Goal: Answer question/provide support: Share knowledge or assist other users

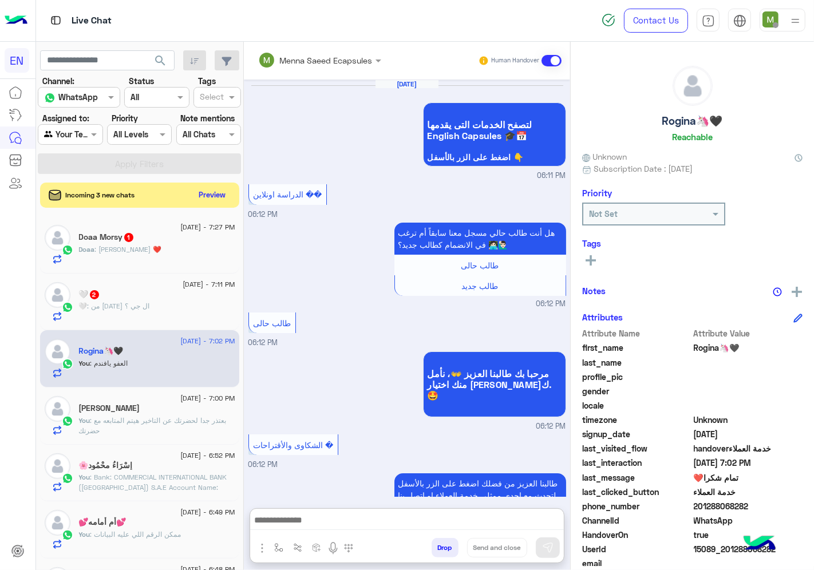
scroll to position [45, 0]
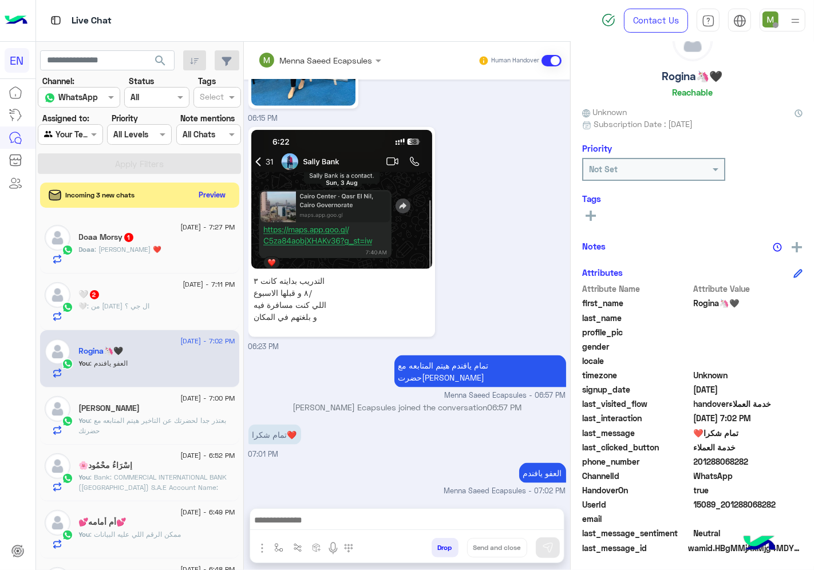
click at [132, 246] on span ": [PERSON_NAME] ❤️" at bounding box center [128, 249] width 67 height 9
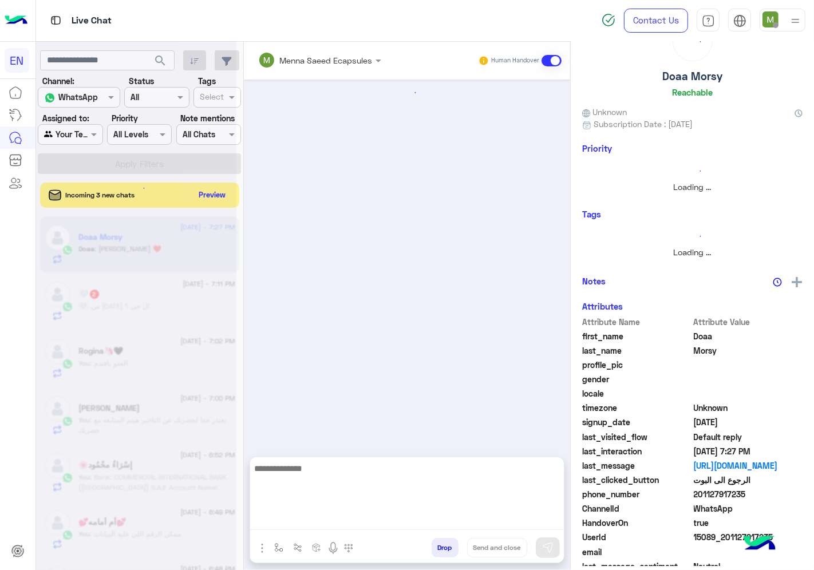
click at [424, 517] on textarea at bounding box center [407, 495] width 314 height 69
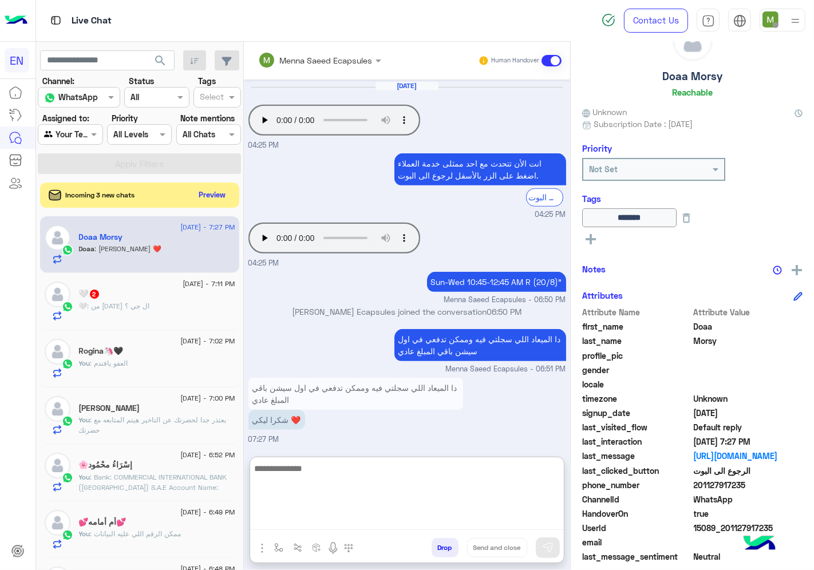
scroll to position [533, 0]
type textarea "*"
type textarea "**********"
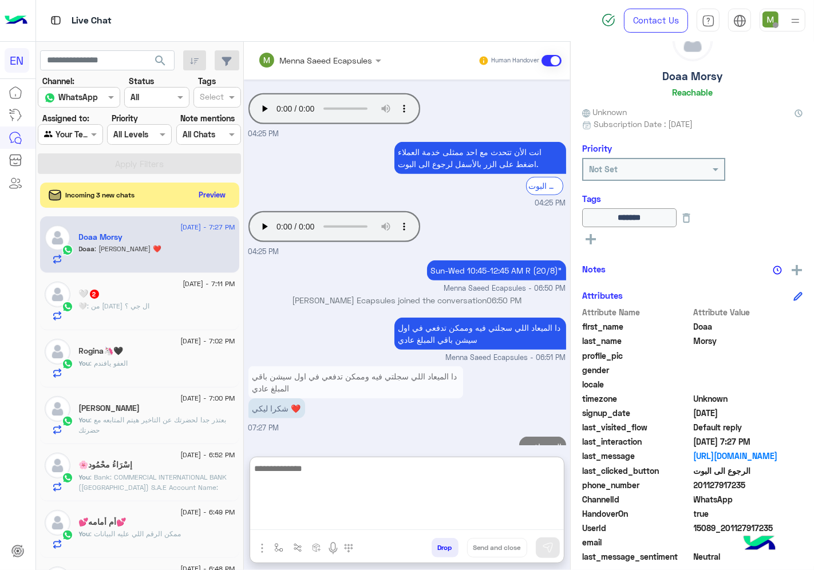
scroll to position [569, 0]
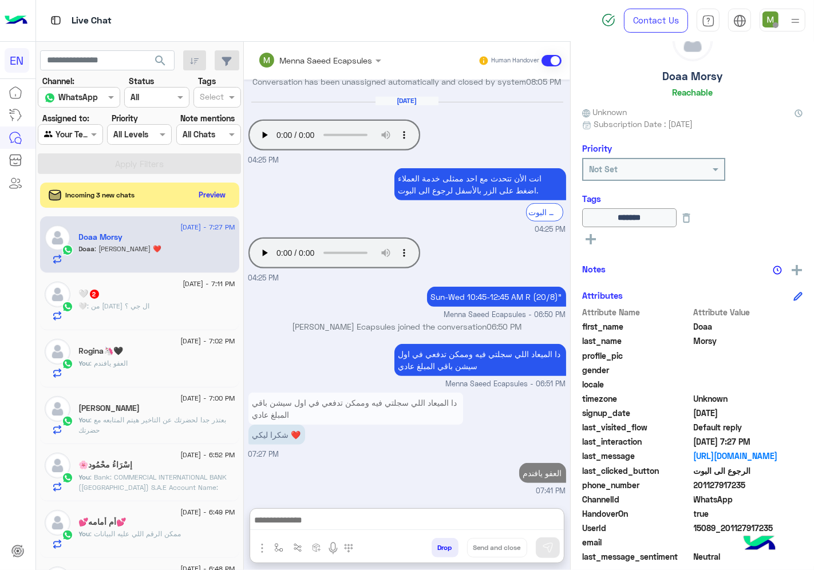
click at [140, 299] on div "🤍 2" at bounding box center [157, 295] width 156 height 12
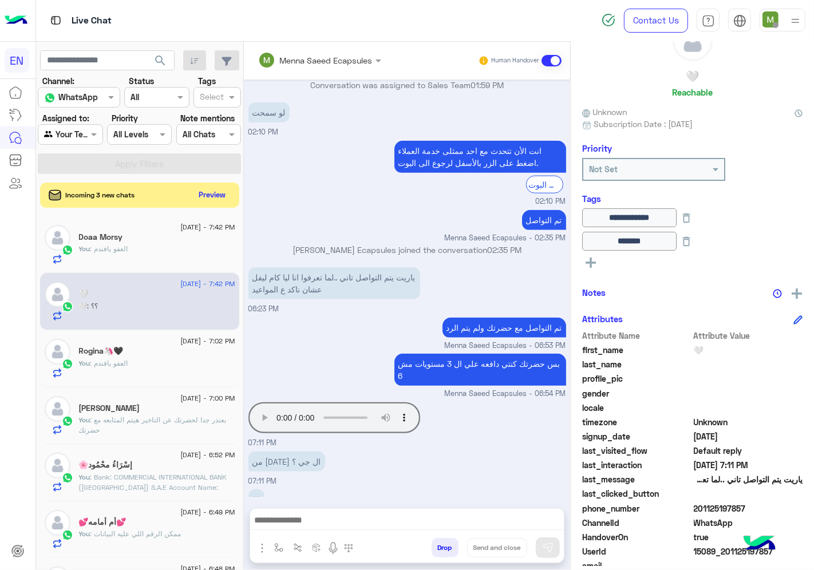
scroll to position [1050, 0]
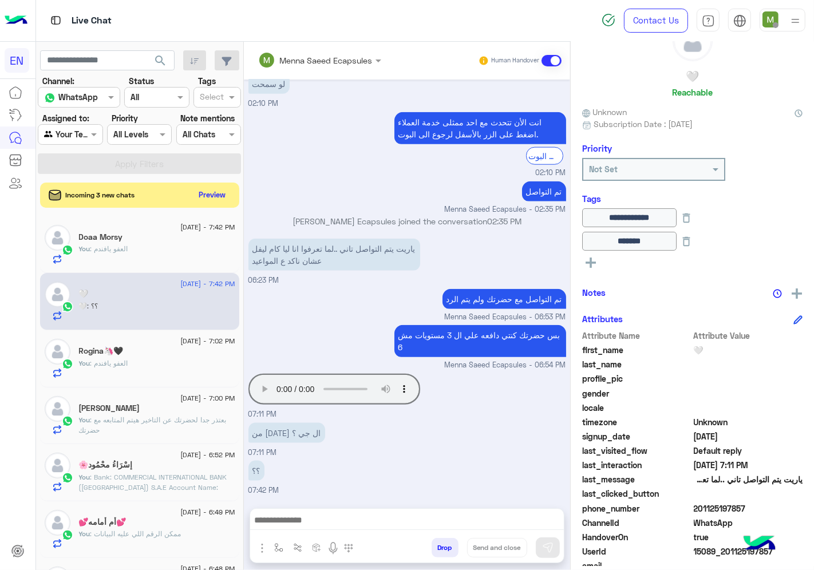
click at [752, 504] on span "201125197857" at bounding box center [748, 509] width 109 height 12
copy span "201125197857"
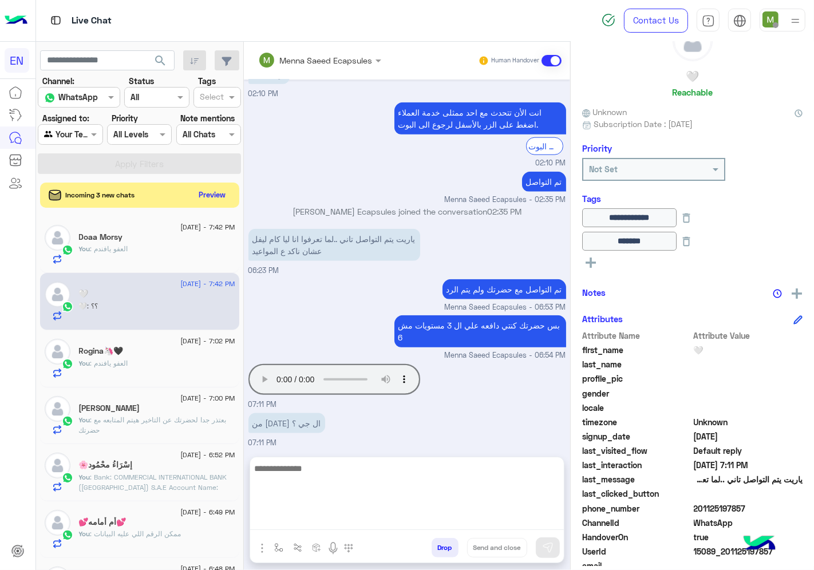
click at [425, 523] on textarea at bounding box center [407, 495] width 314 height 69
type textarea "**********"
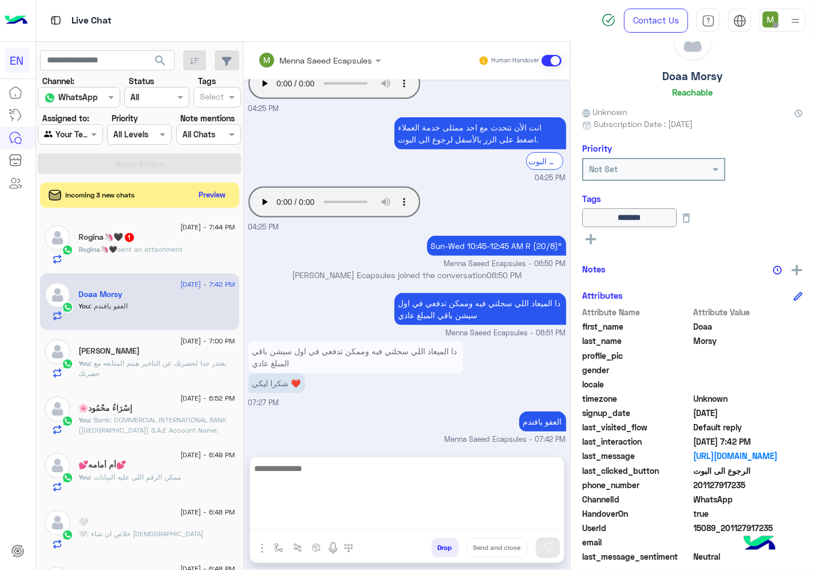
scroll to position [497, 0]
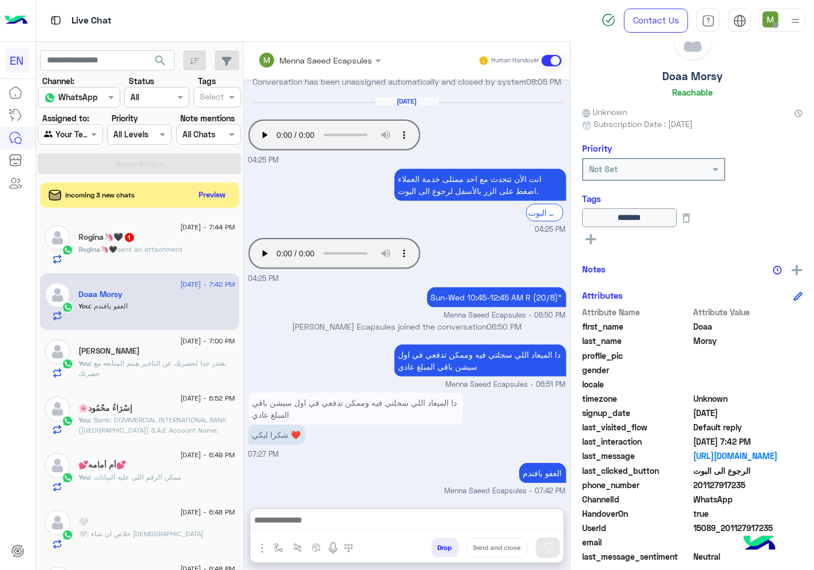
click at [183, 247] on span "sent an attachment" at bounding box center [150, 249] width 65 height 9
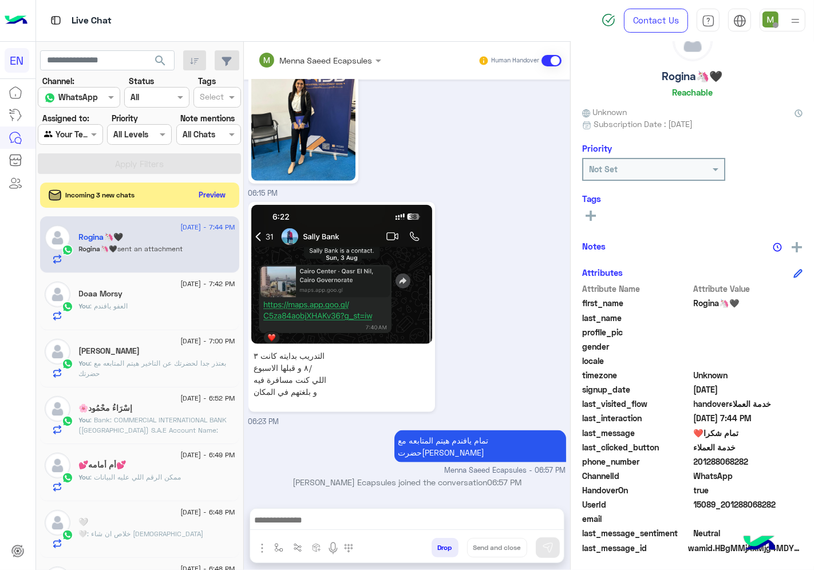
scroll to position [1111, 0]
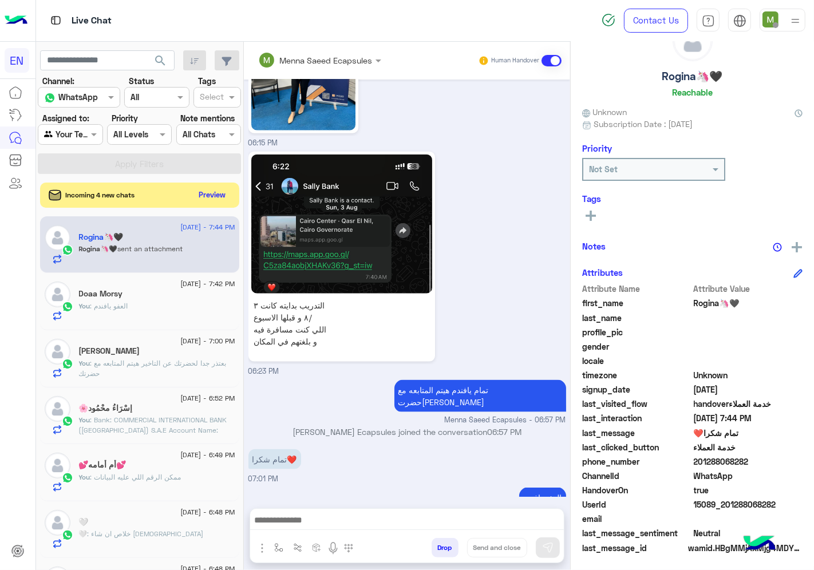
click at [239, 185] on div "Incoming 4 new chats Preview" at bounding box center [139, 195] width 199 height 25
click at [231, 195] on button "Preview" at bounding box center [212, 194] width 35 height 15
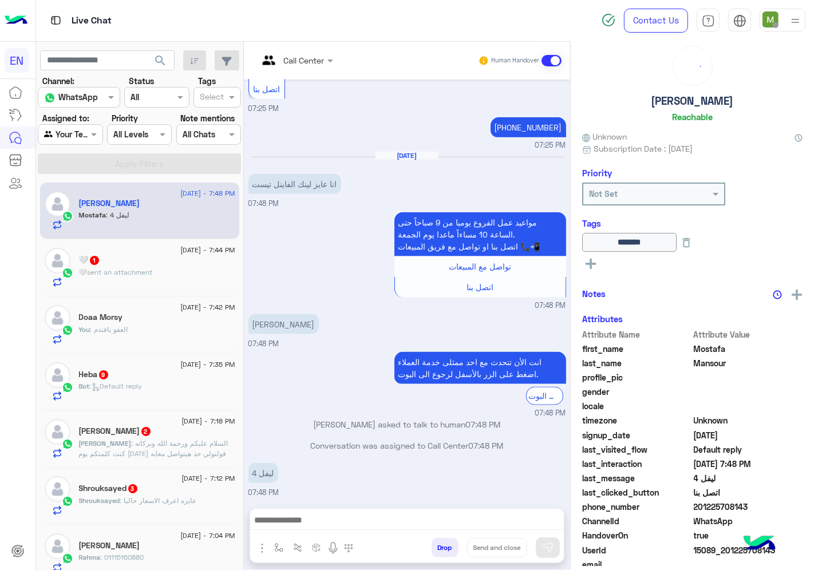
scroll to position [45, 0]
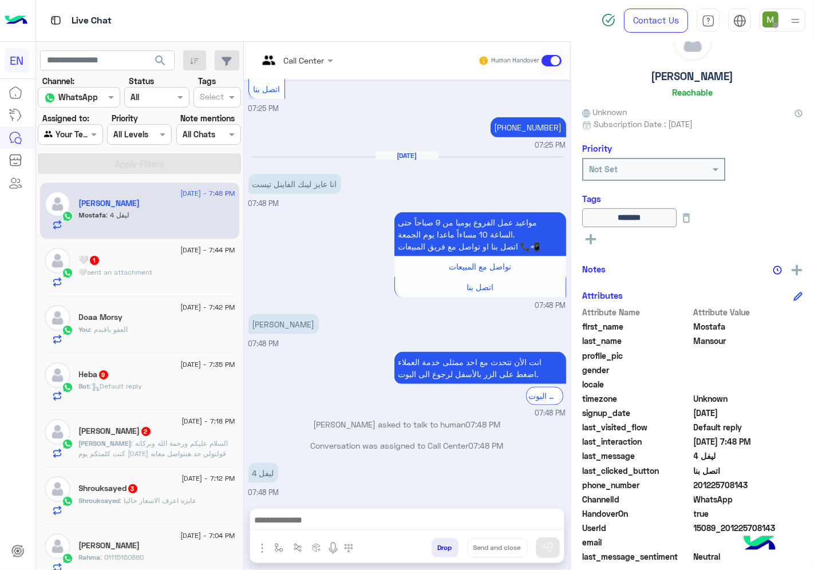
drag, startPoint x: 786, startPoint y: 481, endPoint x: 733, endPoint y: 482, distance: 53.2
click at [733, 482] on span "201225708143" at bounding box center [748, 485] width 109 height 12
copy span "01225708143"
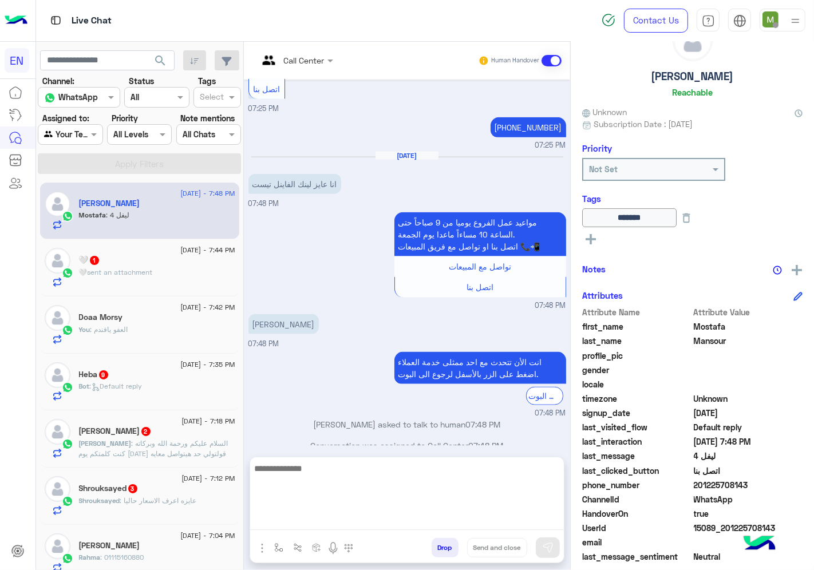
click at [523, 521] on textarea at bounding box center [407, 495] width 314 height 69
paste textarea "**********"
type textarea "**********"
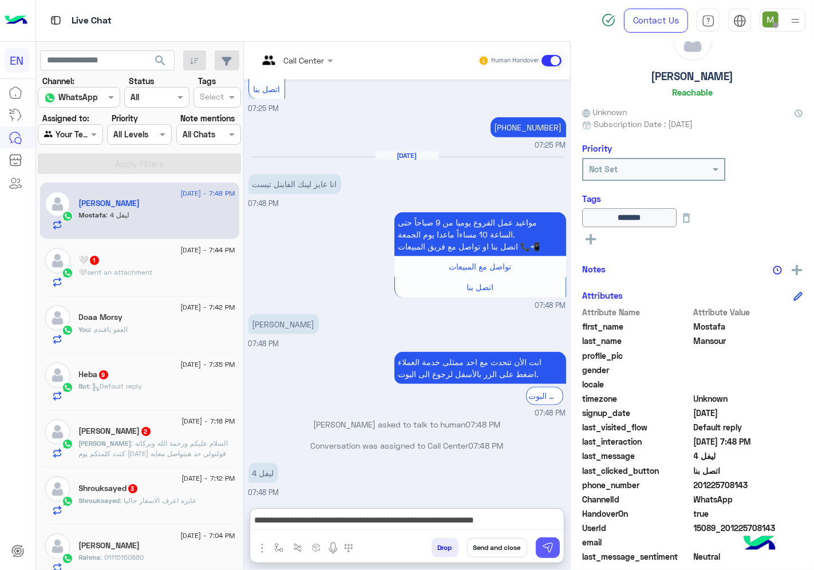
click at [553, 551] on img at bounding box center [547, 547] width 11 height 11
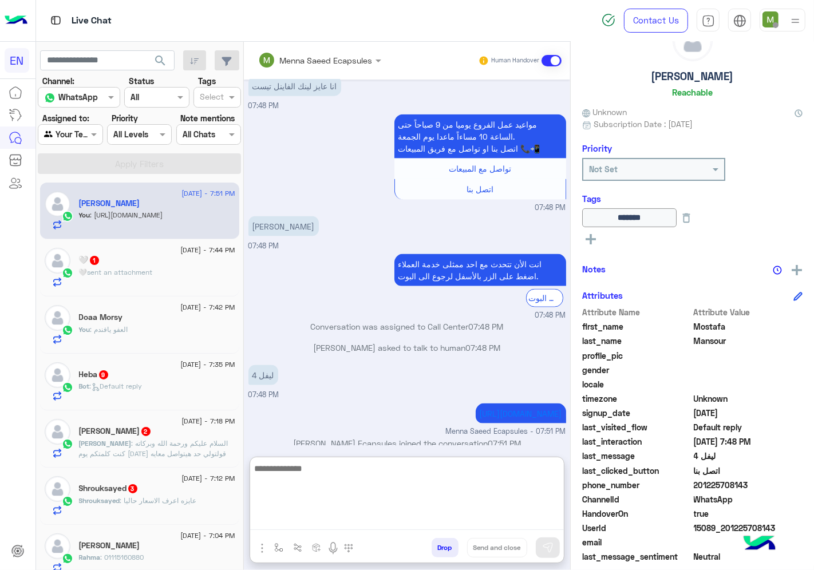
scroll to position [1336, 0]
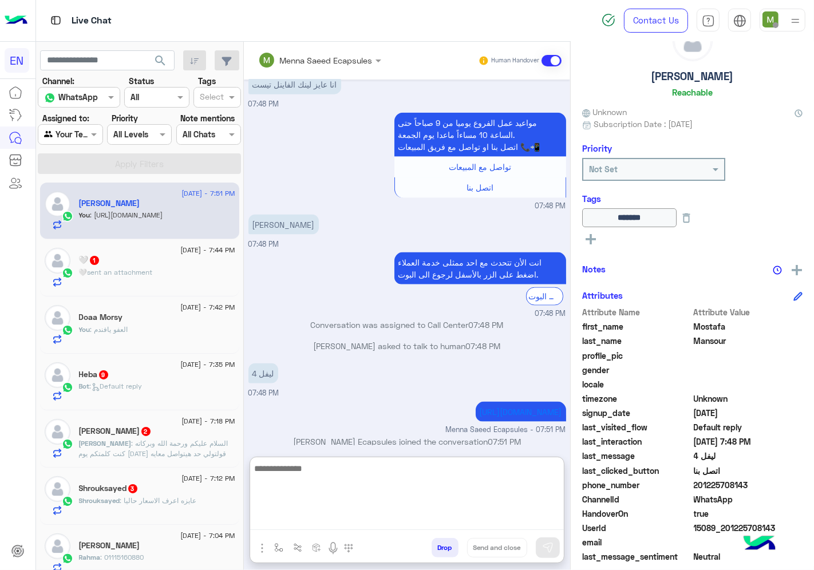
paste textarea "**********"
type textarea "**********"
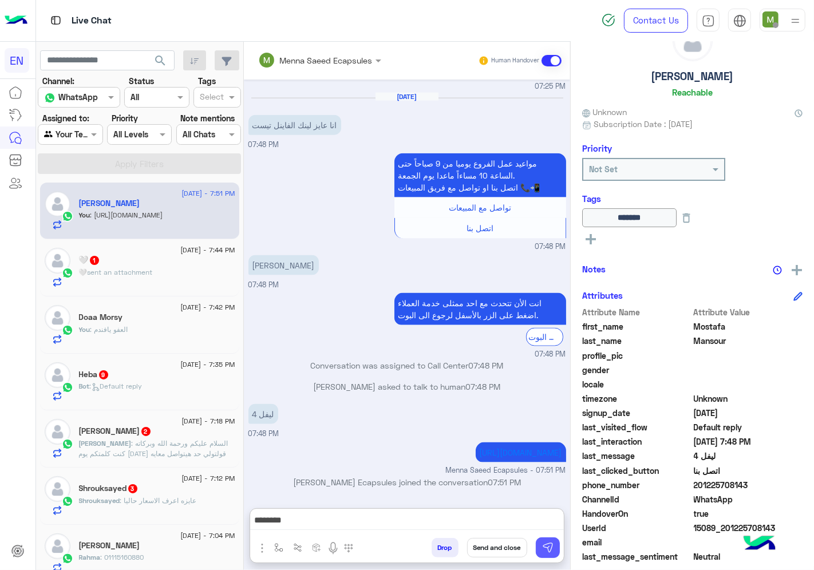
click at [560, 541] on button at bounding box center [548, 547] width 24 height 21
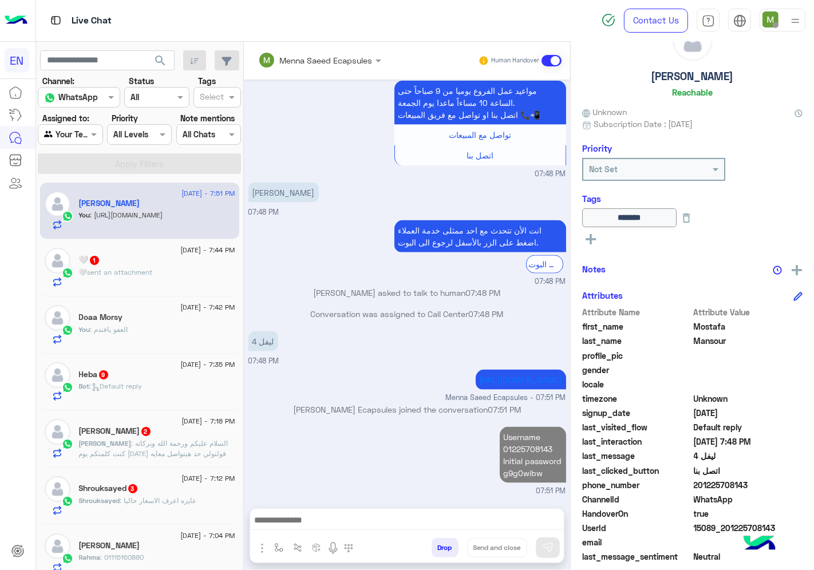
scroll to position [1378, 0]
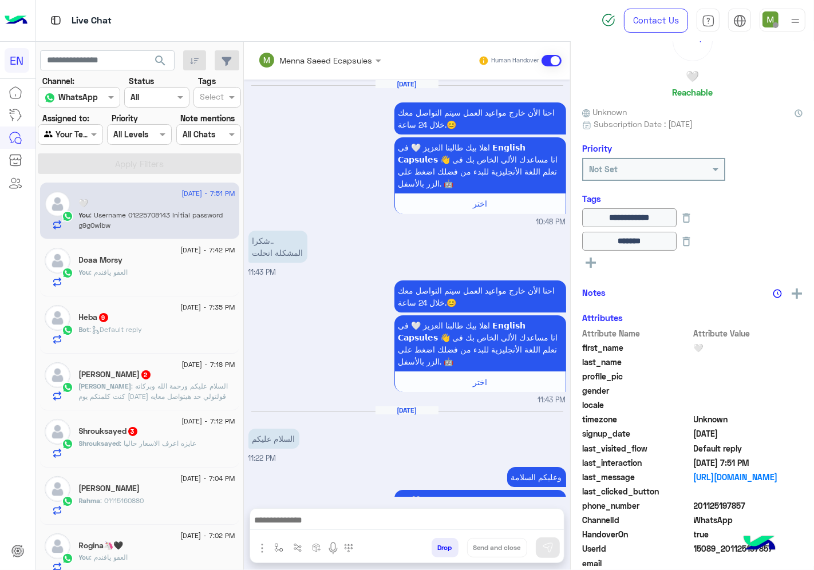
scroll to position [810, 0]
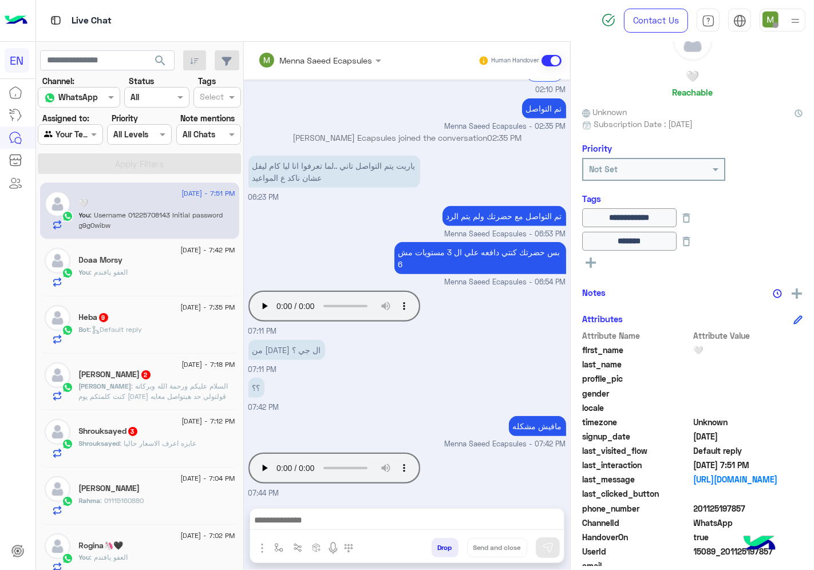
click at [160, 224] on div "You : Username 01225708143 Initial password g9g0wibw" at bounding box center [157, 220] width 156 height 20
click at [87, 132] on div at bounding box center [70, 134] width 64 height 13
drag, startPoint x: 81, startPoint y: 205, endPoint x: 122, endPoint y: 172, distance: 52.9
click at [82, 205] on div "Your Inbox" at bounding box center [76, 201] width 77 height 22
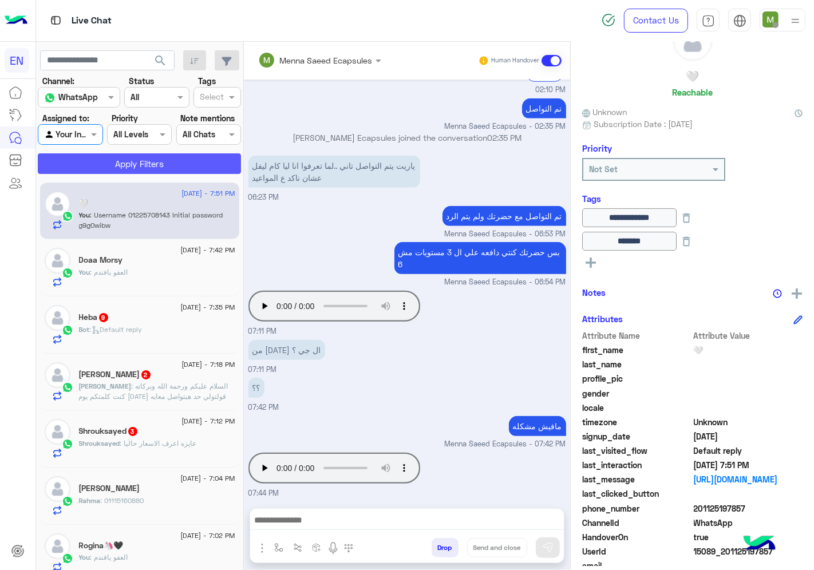
click at [125, 168] on button "Apply Filters" at bounding box center [139, 163] width 203 height 21
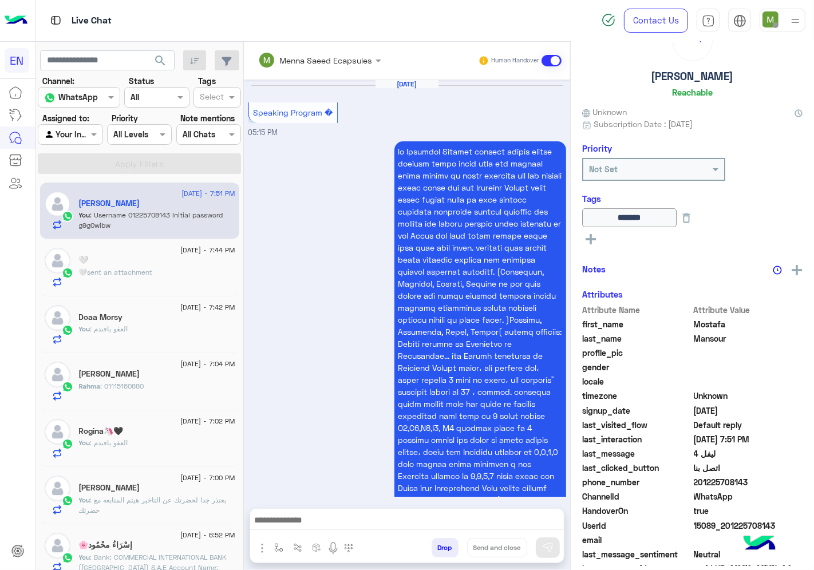
scroll to position [970, 0]
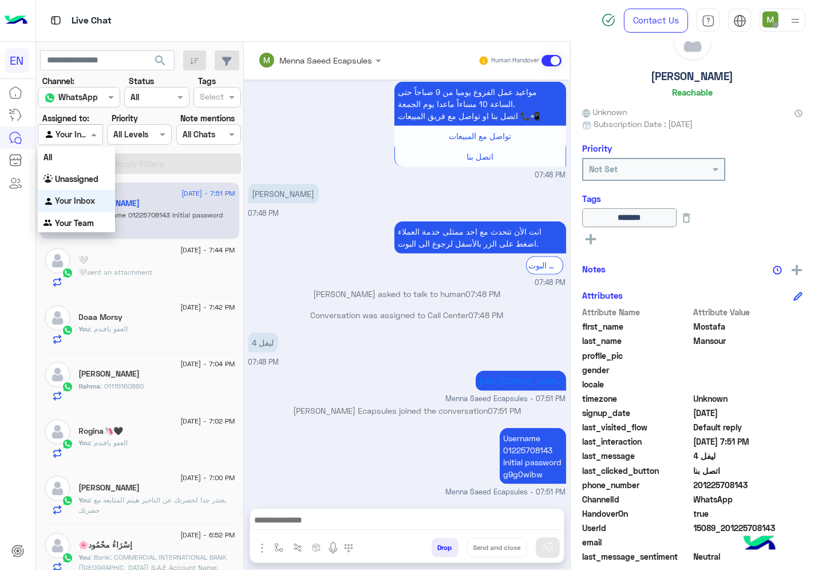
click at [70, 137] on input "text" at bounding box center [57, 135] width 26 height 12
click at [80, 193] on div "Your Inbox" at bounding box center [76, 201] width 77 height 22
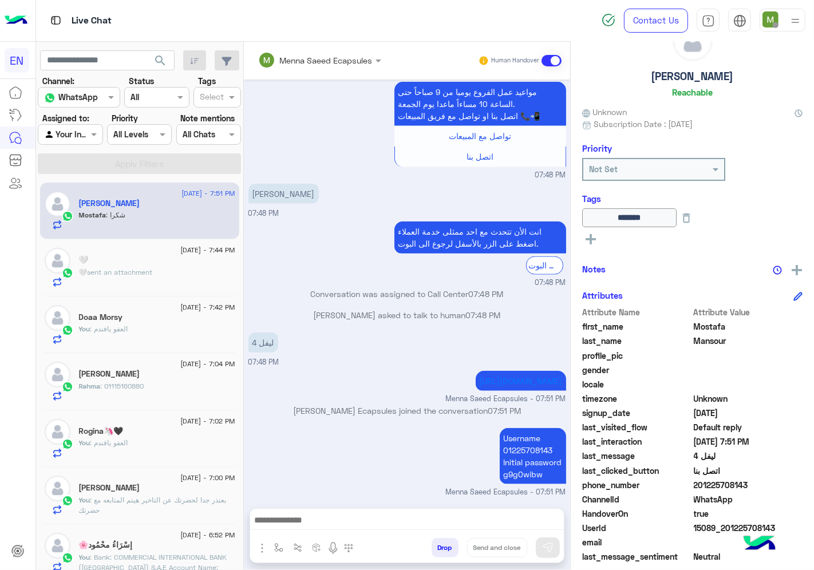
scroll to position [1008, 0]
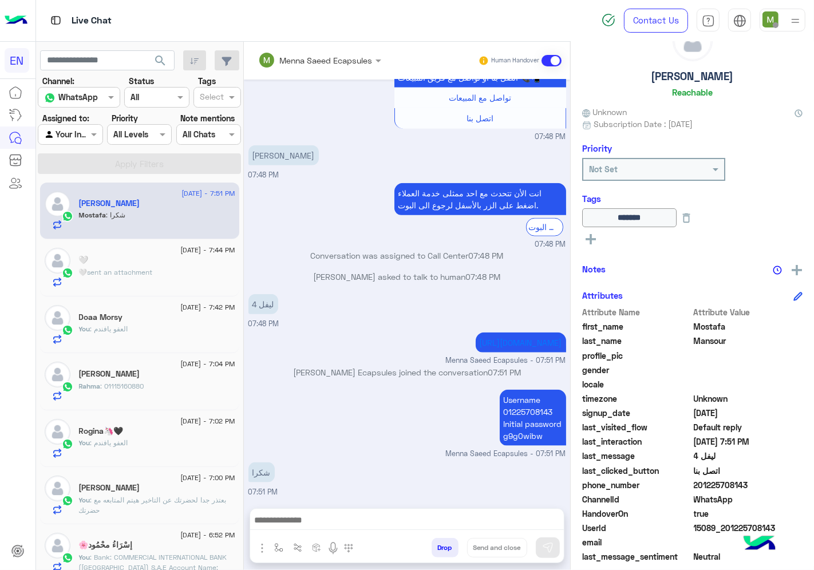
click at [97, 136] on div at bounding box center [70, 134] width 64 height 13
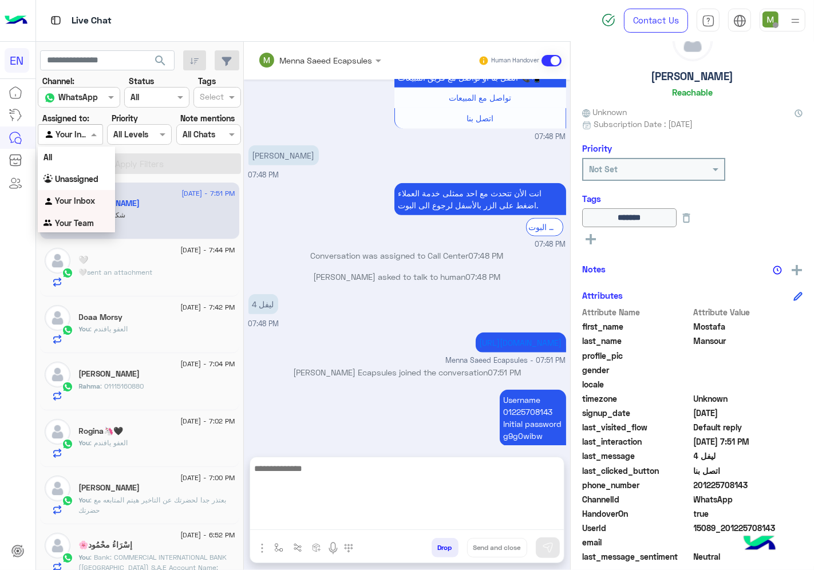
click at [449, 529] on textarea at bounding box center [407, 495] width 314 height 69
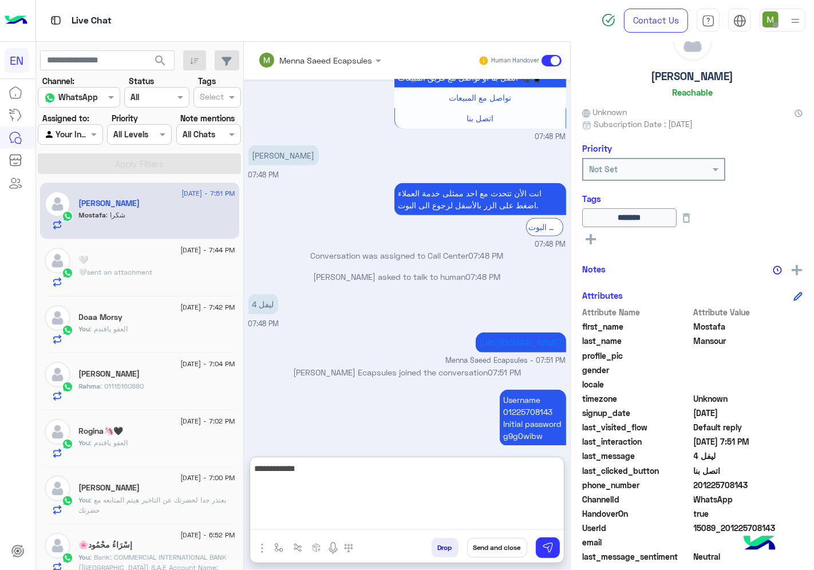
type textarea "**********"
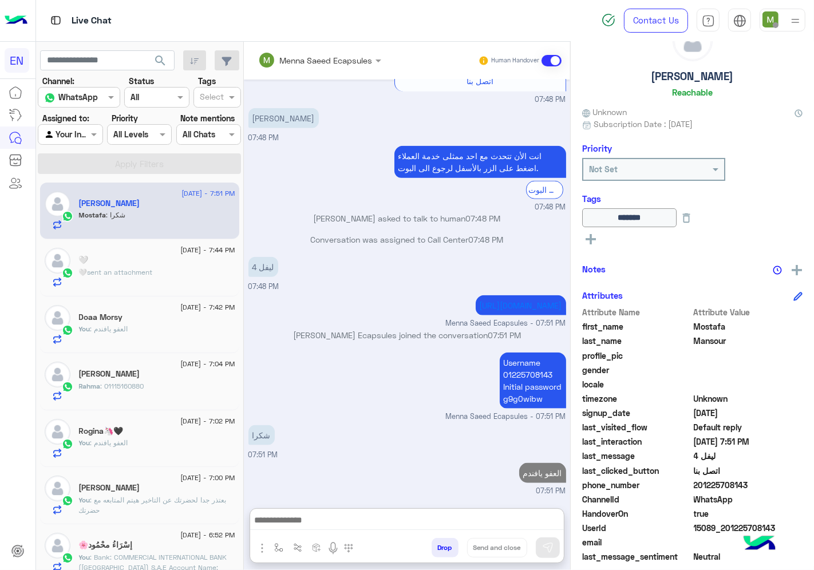
click at [118, 273] on span "sent an attachment" at bounding box center [120, 272] width 65 height 9
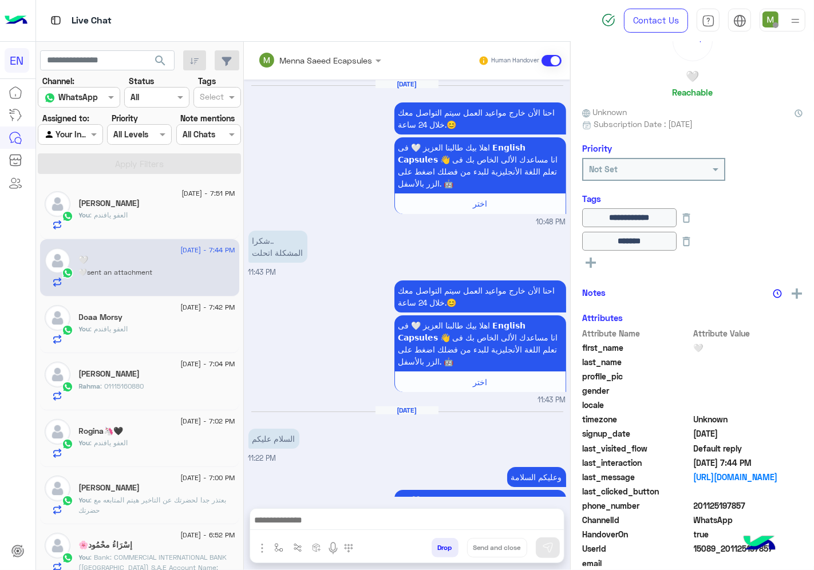
scroll to position [810, 0]
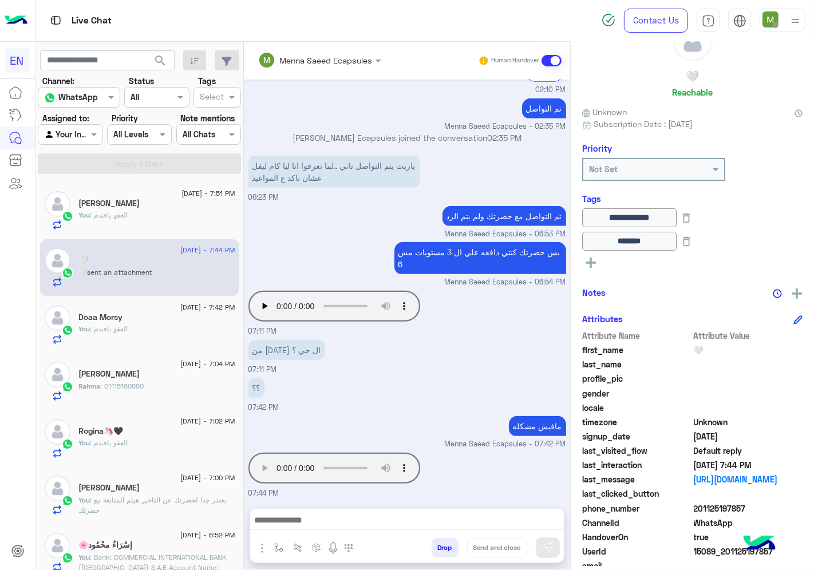
click at [84, 134] on div at bounding box center [70, 134] width 64 height 13
click at [82, 199] on b "Your Inbox" at bounding box center [75, 201] width 40 height 10
click at [93, 130] on div at bounding box center [70, 134] width 64 height 13
click at [95, 220] on div "Your Team" at bounding box center [76, 223] width 77 height 22
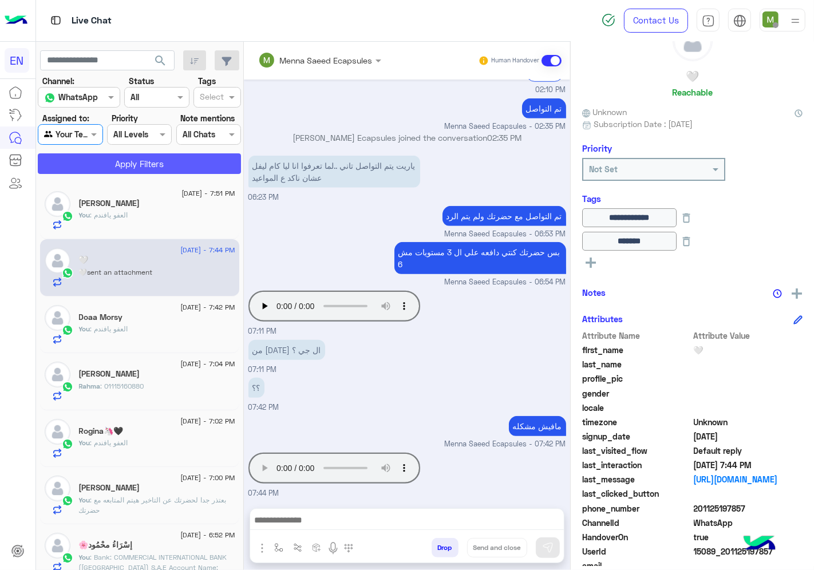
click at [128, 169] on button "Apply Filters" at bounding box center [139, 163] width 203 height 21
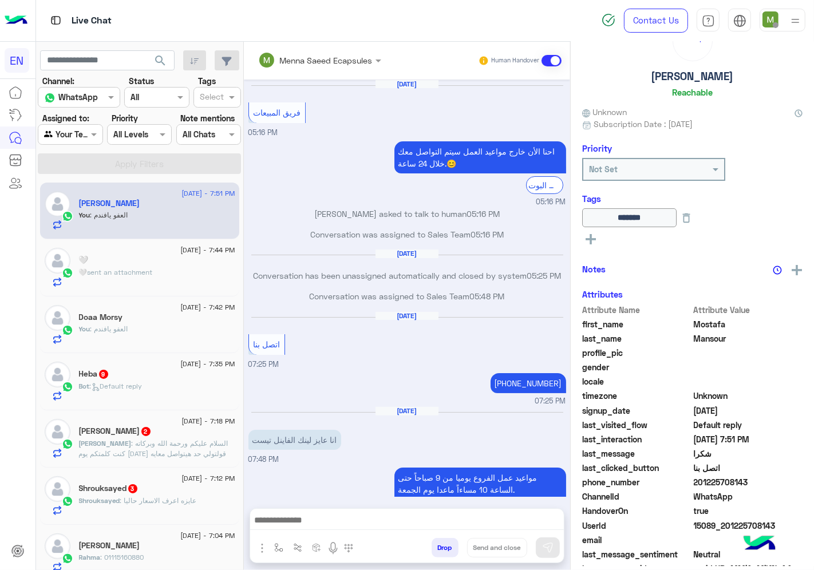
scroll to position [485, 0]
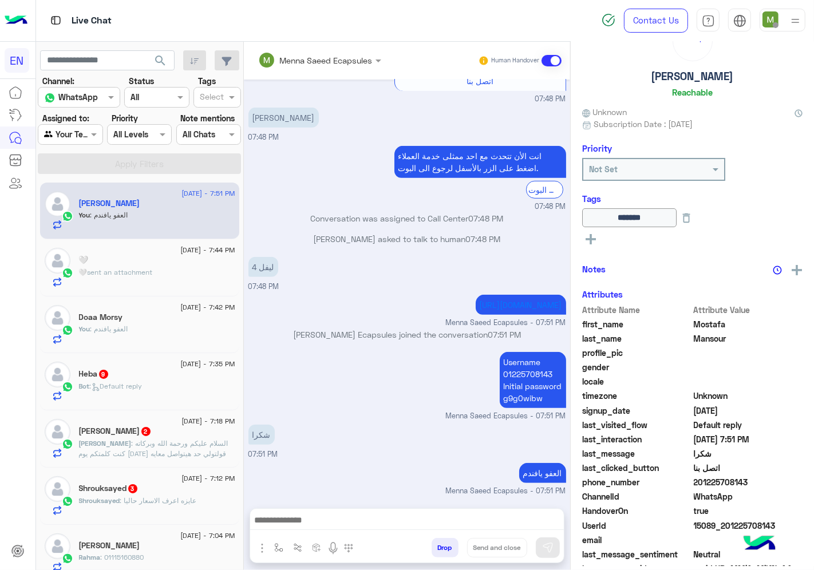
click at [122, 381] on p "Bot : Default reply" at bounding box center [111, 386] width 64 height 10
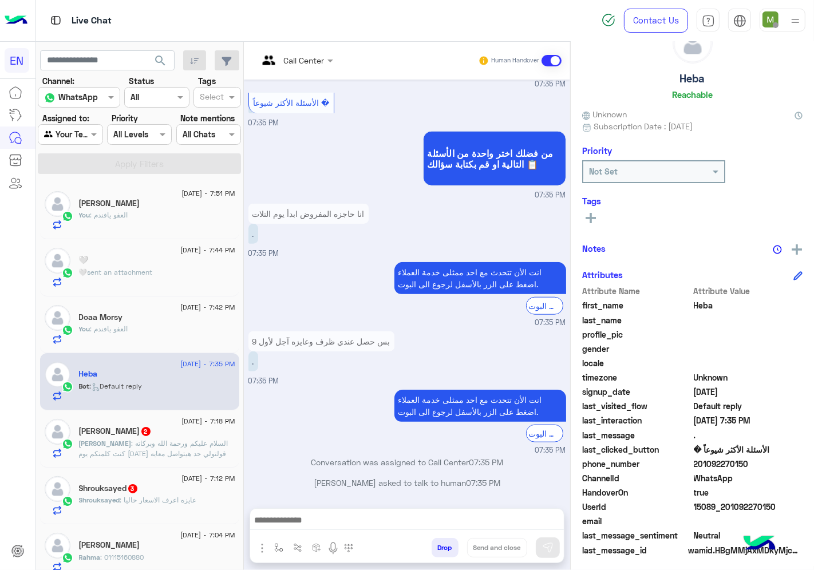
scroll to position [45, 0]
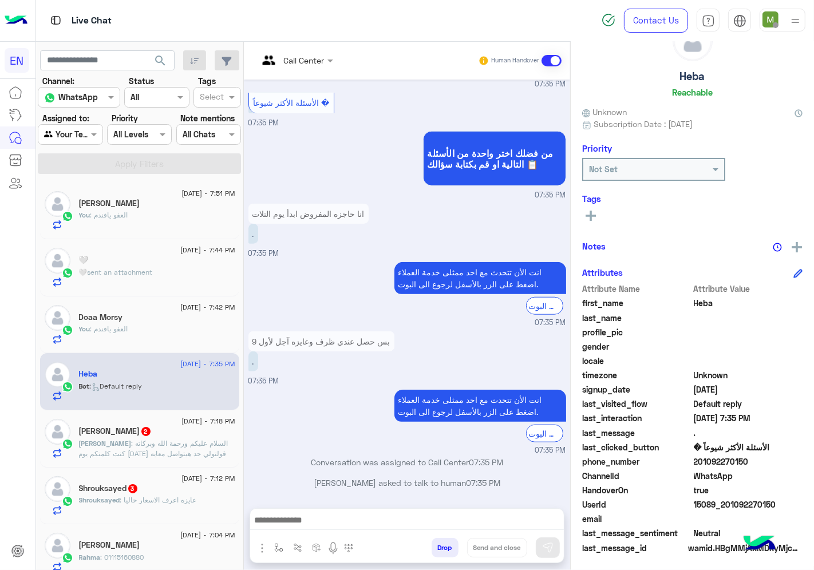
click at [753, 461] on span "201092270150" at bounding box center [748, 462] width 109 height 12
copy span "201092270150"
click at [596, 211] on icon at bounding box center [590, 216] width 10 height 10
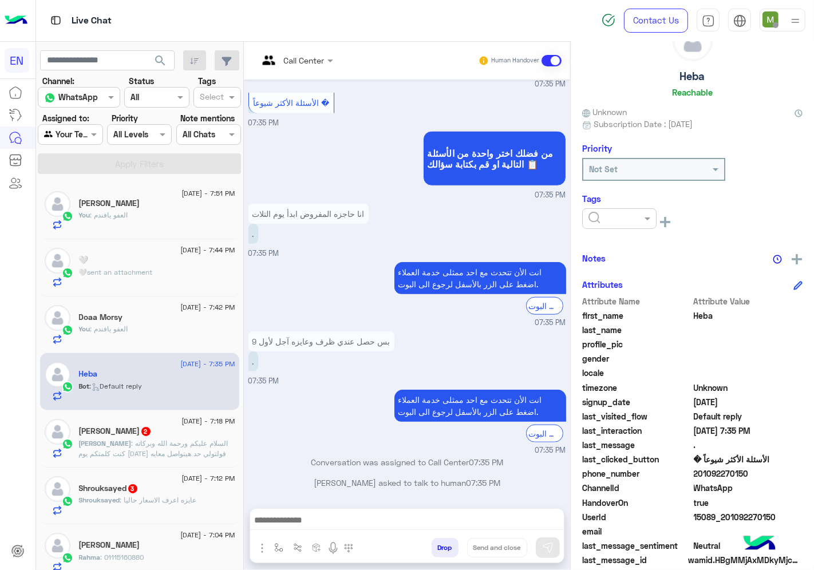
click at [623, 218] on input "text" at bounding box center [605, 219] width 35 height 12
click at [614, 242] on span "Solved" at bounding box center [601, 247] width 26 height 10
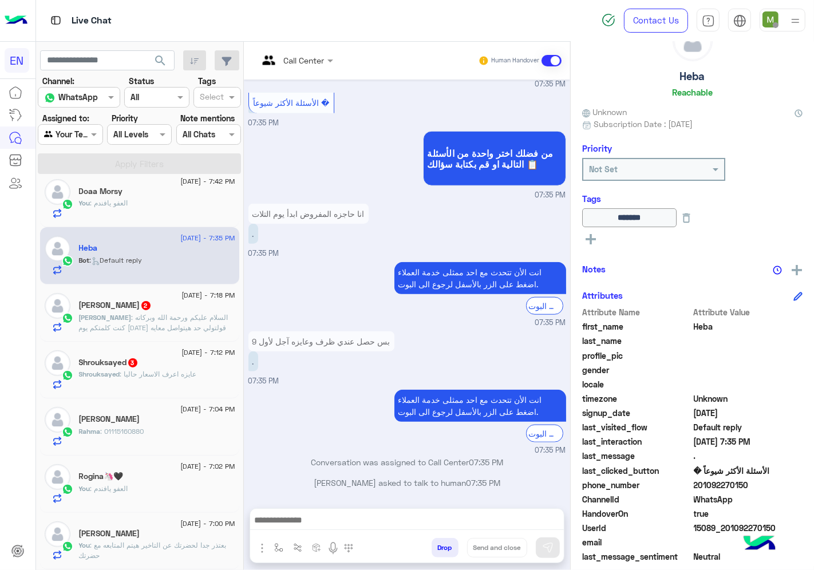
scroll to position [127, 0]
click at [165, 363] on div "Shrouksayed 3" at bounding box center [157, 363] width 156 height 12
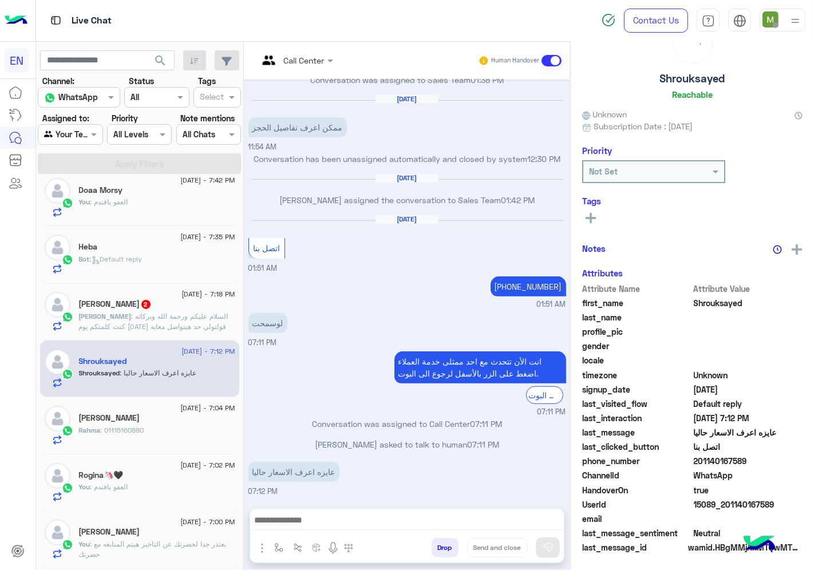
scroll to position [45, 0]
click at [339, 58] on div at bounding box center [295, 59] width 86 height 13
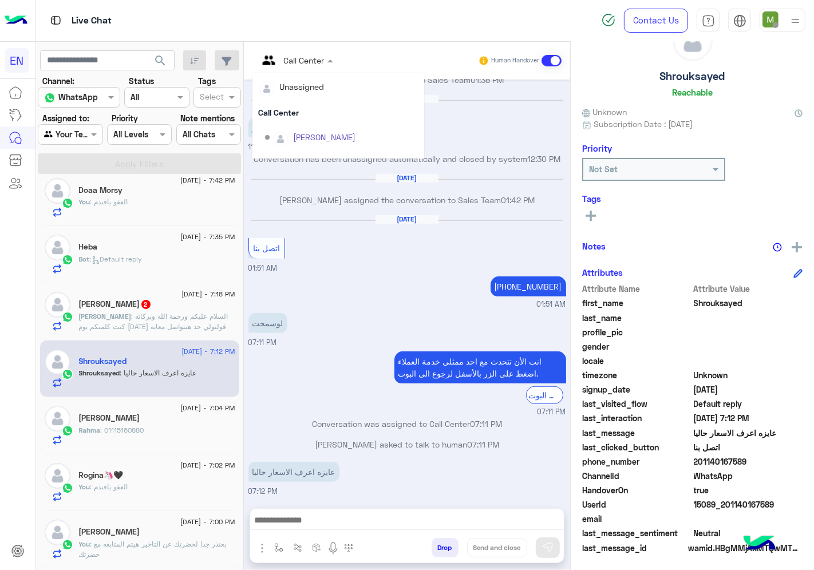
scroll to position [189, 0]
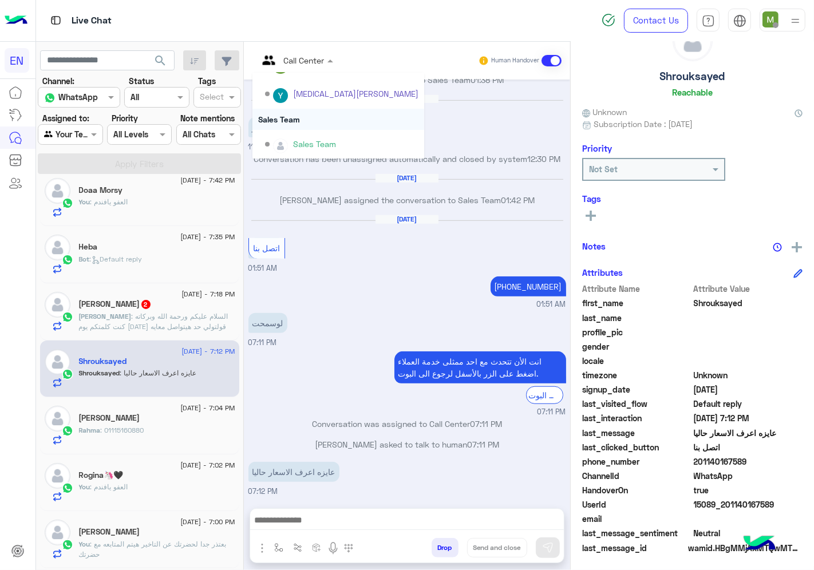
click at [322, 117] on div "Sales Team" at bounding box center [338, 119] width 172 height 21
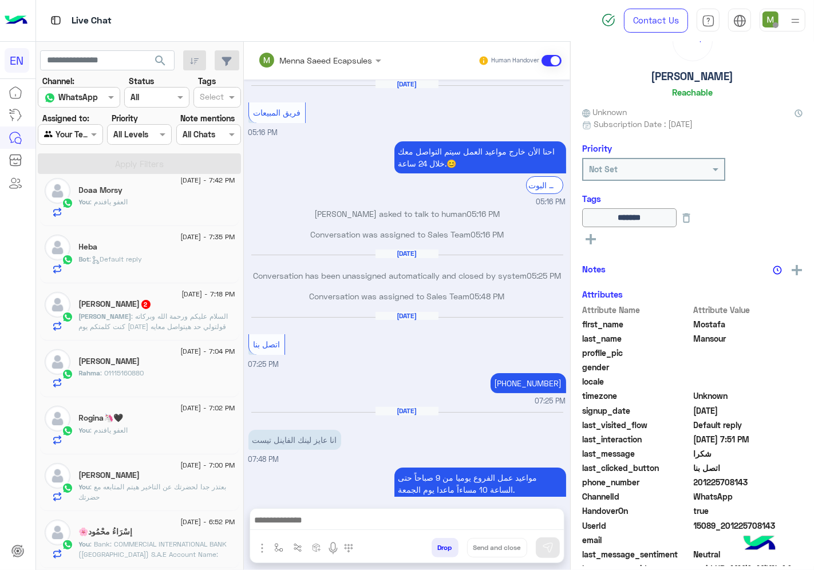
scroll to position [485, 0]
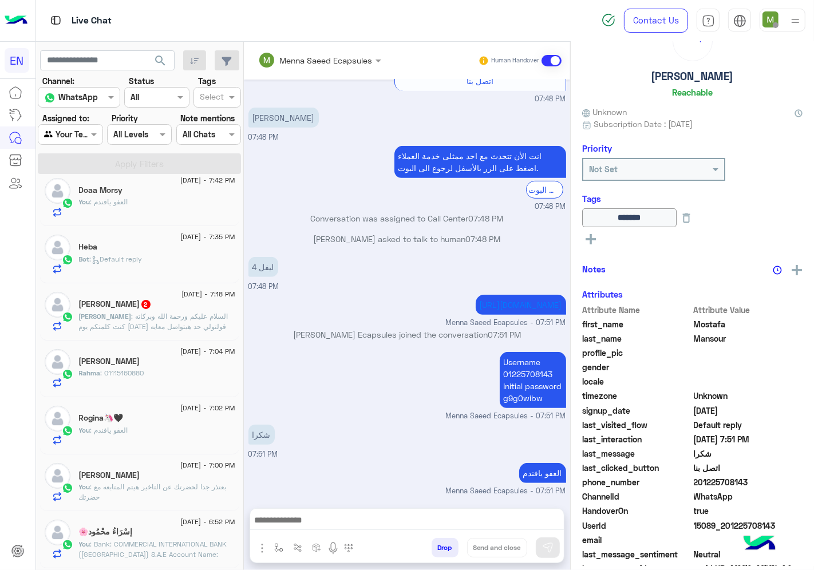
click at [147, 372] on div "Rahma : 01115160880" at bounding box center [157, 378] width 156 height 20
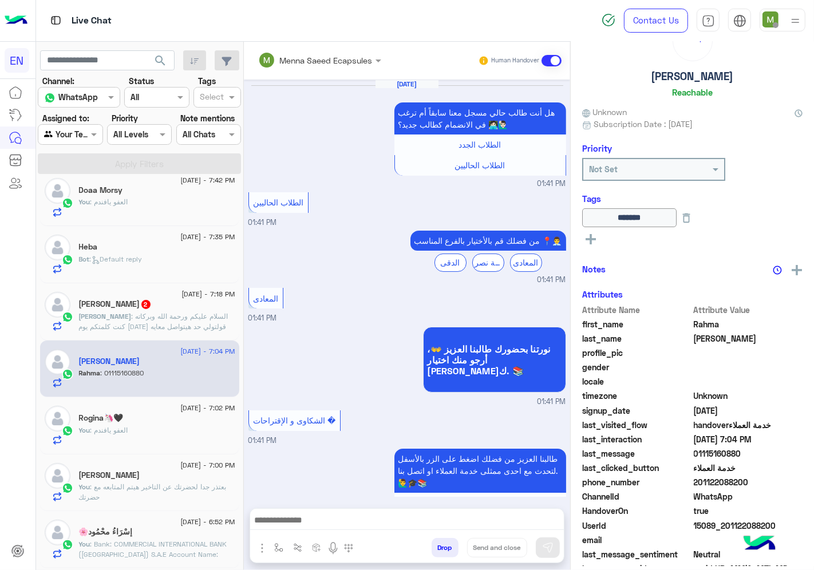
scroll to position [533, 0]
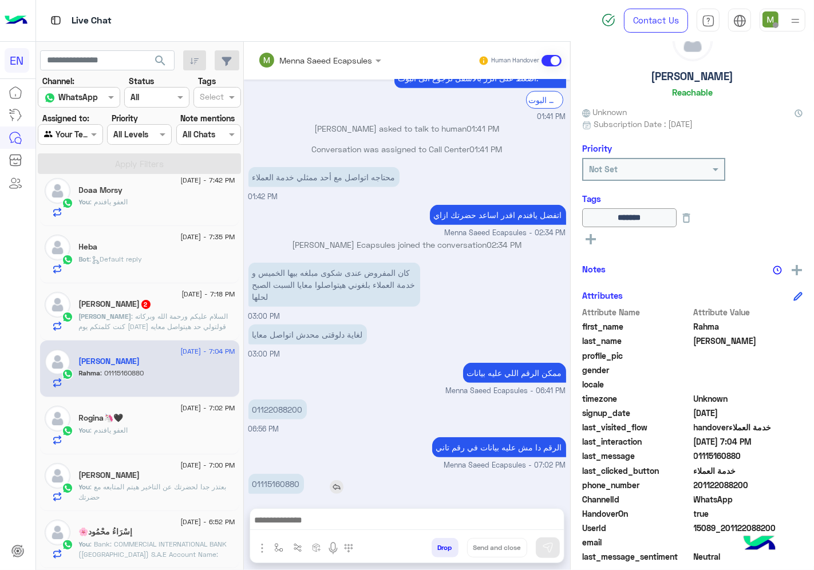
click at [304, 474] on p "01115160880" at bounding box center [276, 484] width 56 height 20
copy p "01115160880"
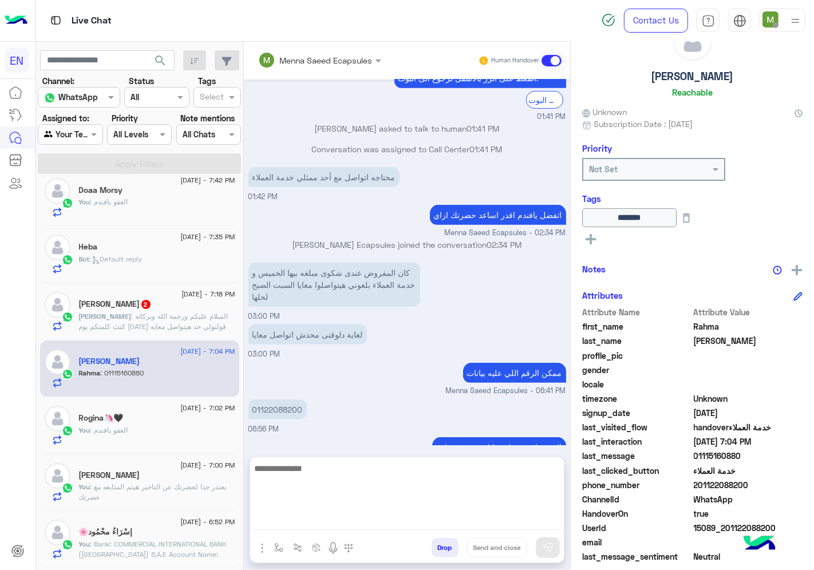
click at [467, 519] on textarea at bounding box center [407, 495] width 314 height 69
type textarea "*"
type textarea "**********"
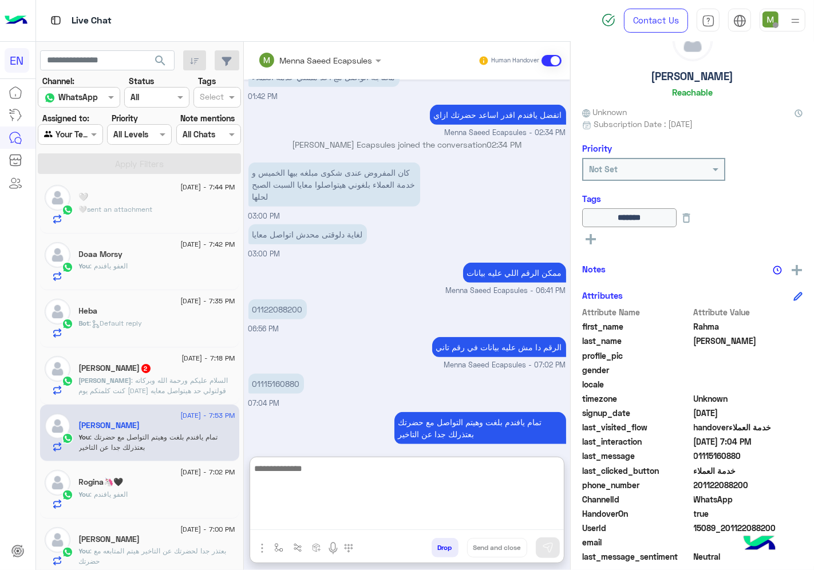
scroll to position [0, 0]
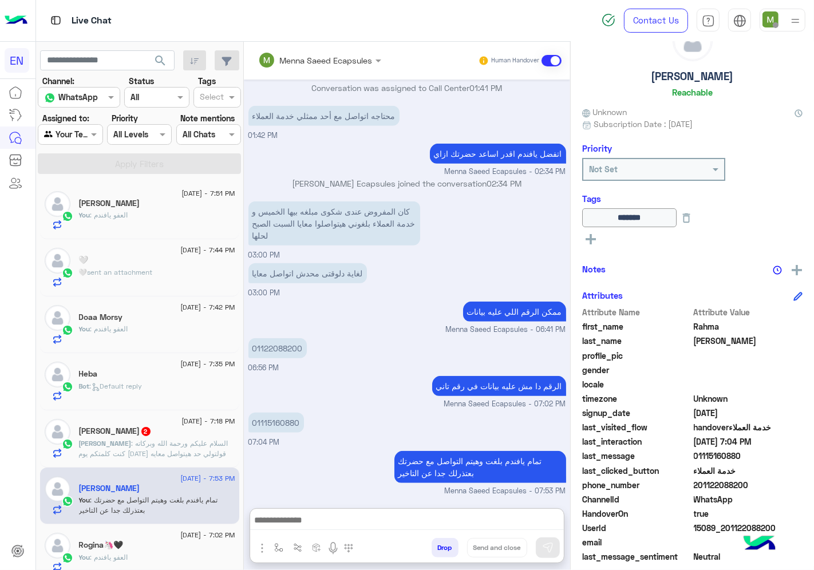
click at [201, 443] on span ": السلام عليكم ورحمة الله وبركاته كنت كلمتكم يوم [DATE] قولتولي حد هيتواصل معاي…" at bounding box center [153, 453] width 149 height 29
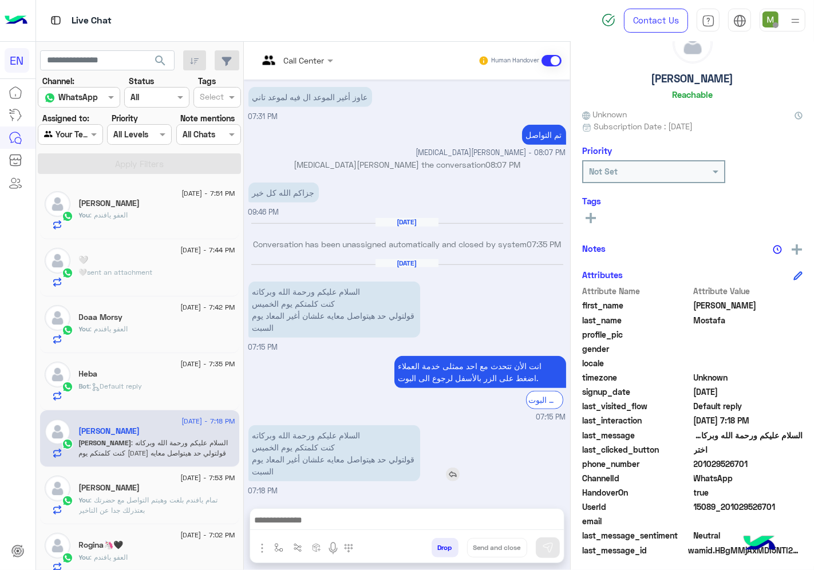
scroll to position [45, 0]
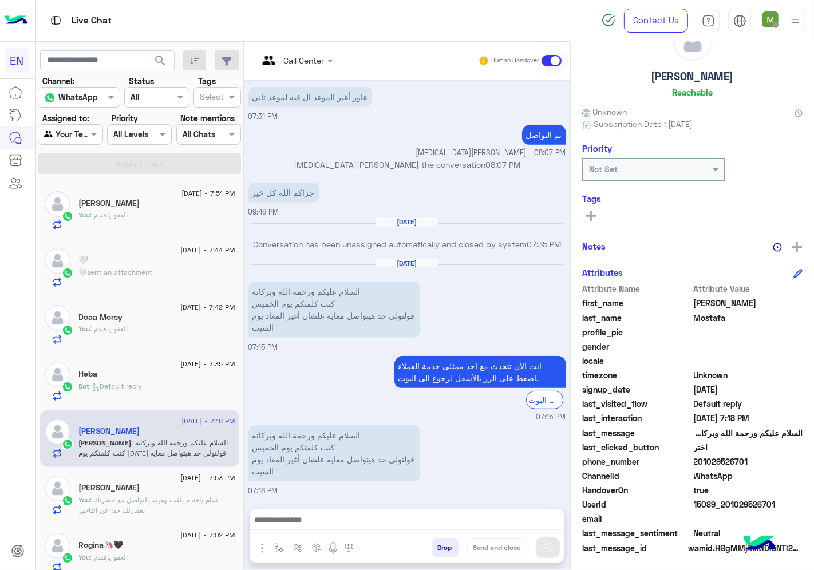
click at [752, 462] on span "201029526701" at bounding box center [748, 462] width 109 height 12
copy span "201029526701"
click at [592, 213] on rect at bounding box center [590, 216] width 2 height 10
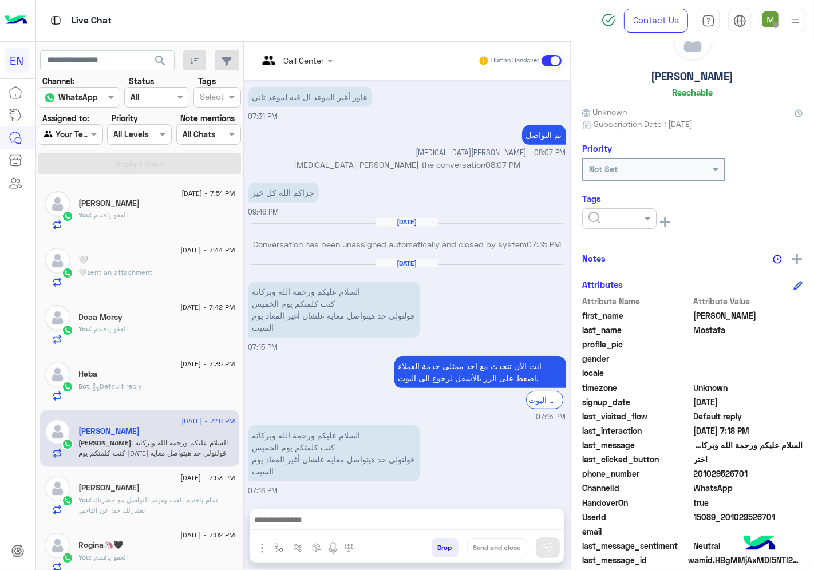
click at [623, 220] on input "text" at bounding box center [605, 219] width 35 height 12
click at [640, 238] on div "Solved" at bounding box center [619, 246] width 74 height 21
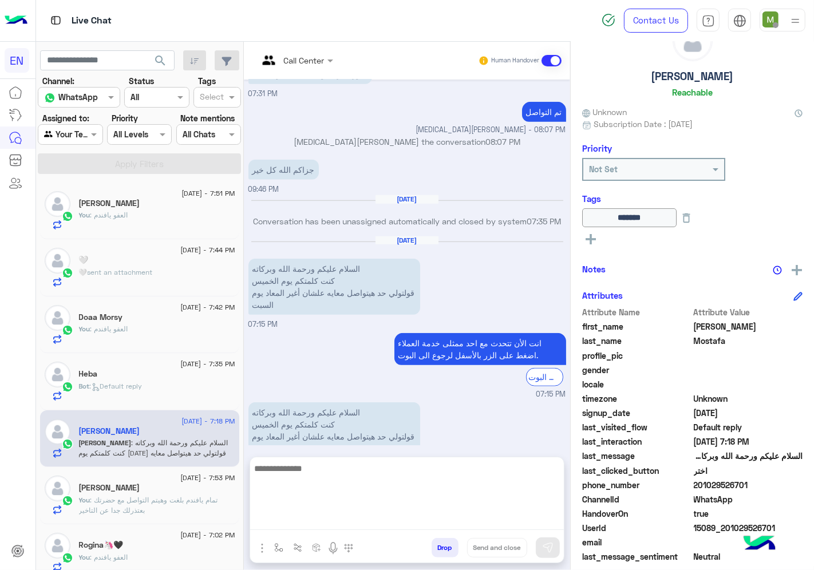
click at [459, 519] on textarea at bounding box center [407, 495] width 314 height 69
type textarea "**********"
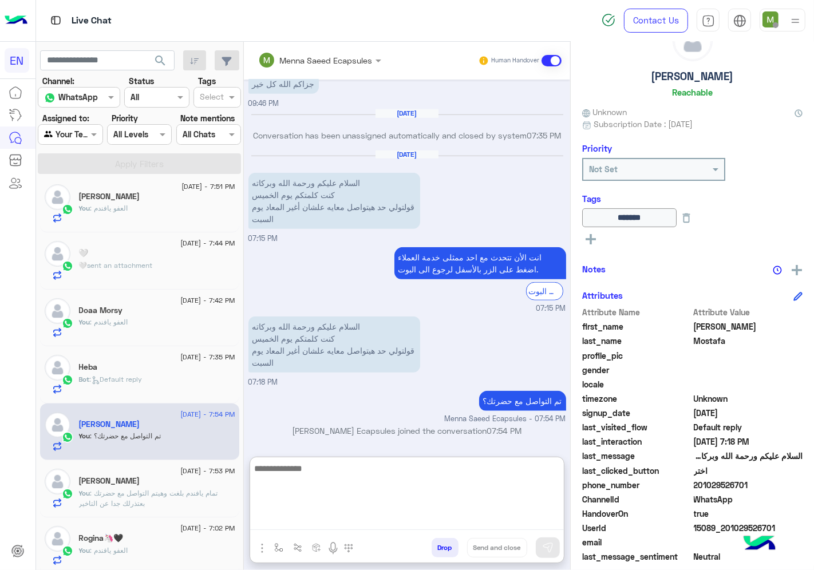
scroll to position [0, 0]
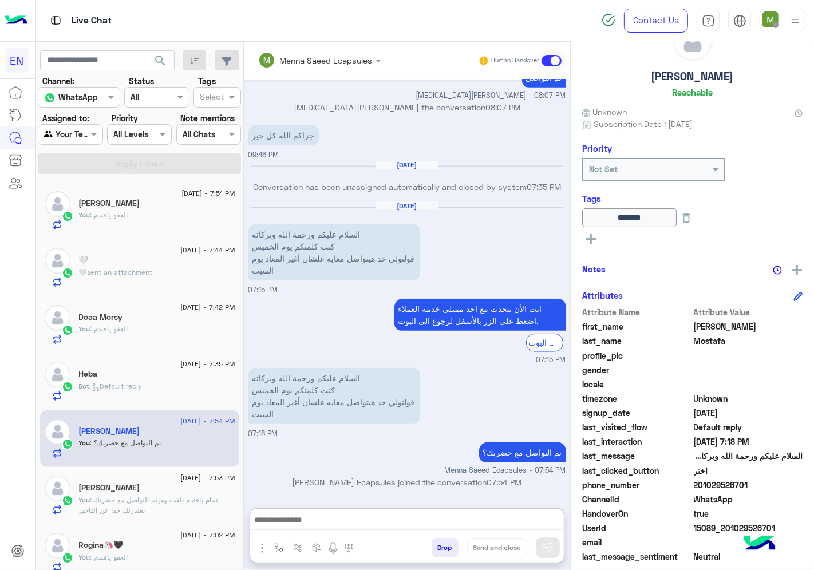
click at [82, 122] on label "Assigned to:" at bounding box center [65, 118] width 47 height 12
click at [87, 134] on div at bounding box center [70, 134] width 64 height 13
click at [93, 197] on b "Your Inbox" at bounding box center [75, 201] width 40 height 10
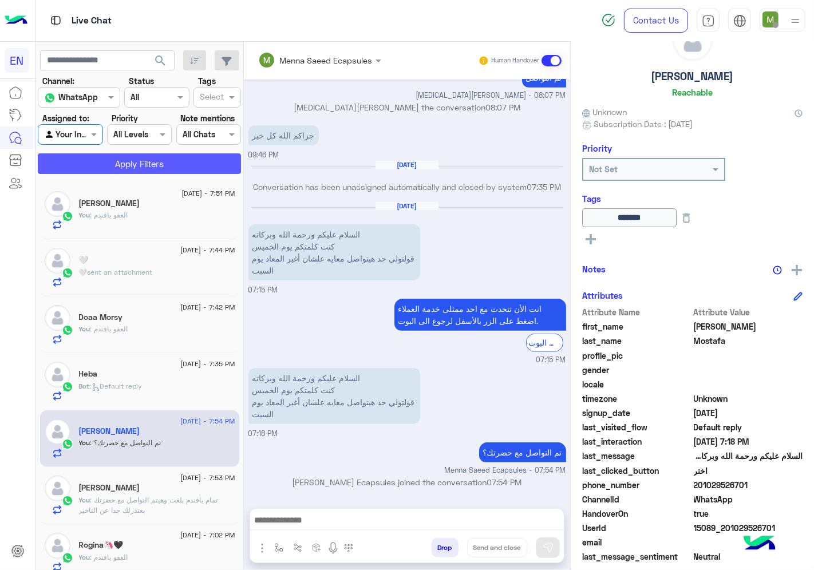
click at [105, 167] on button "Apply Filters" at bounding box center [139, 163] width 203 height 21
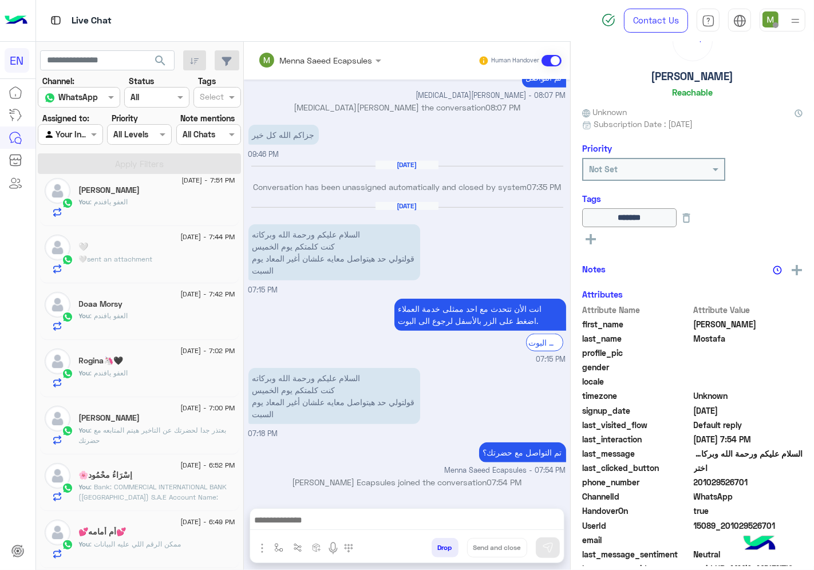
scroll to position [254, 0]
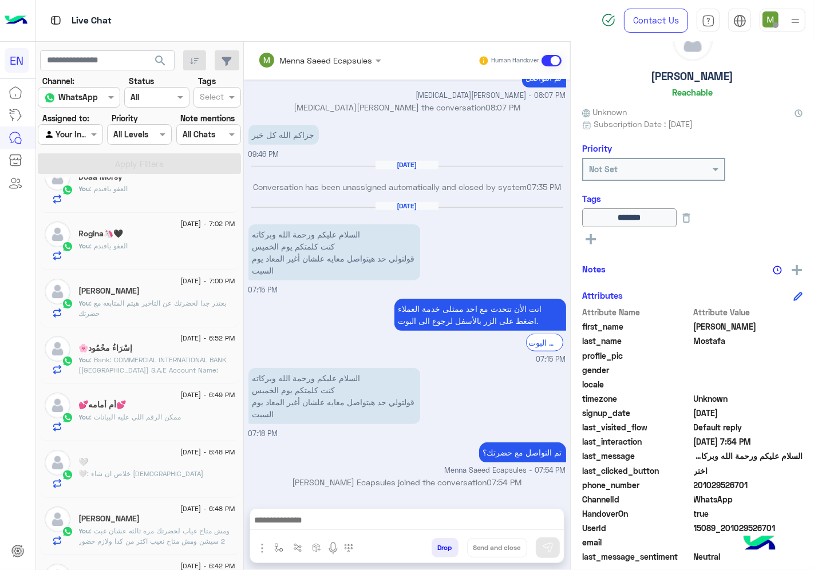
click at [86, 140] on div at bounding box center [70, 134] width 64 height 13
click at [84, 176] on b "Unassigned" at bounding box center [76, 179] width 43 height 10
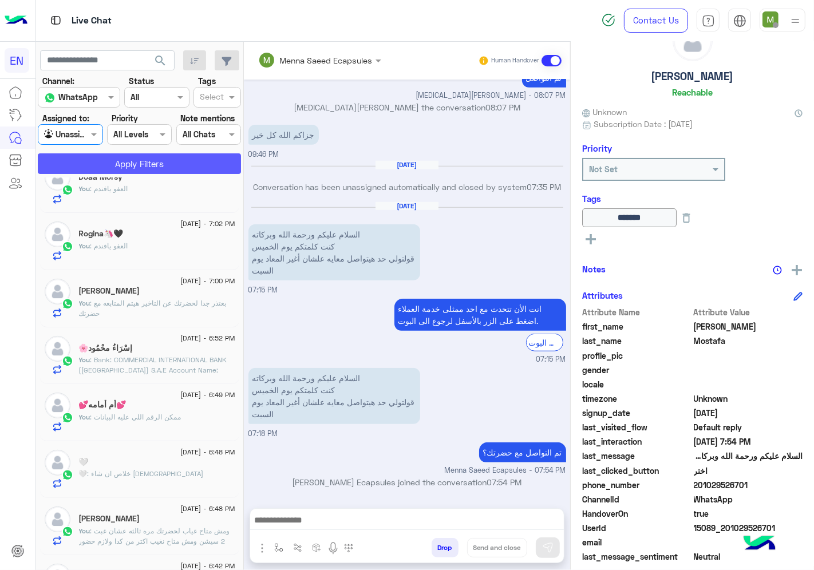
click at [117, 160] on button "Apply Filters" at bounding box center [139, 163] width 203 height 21
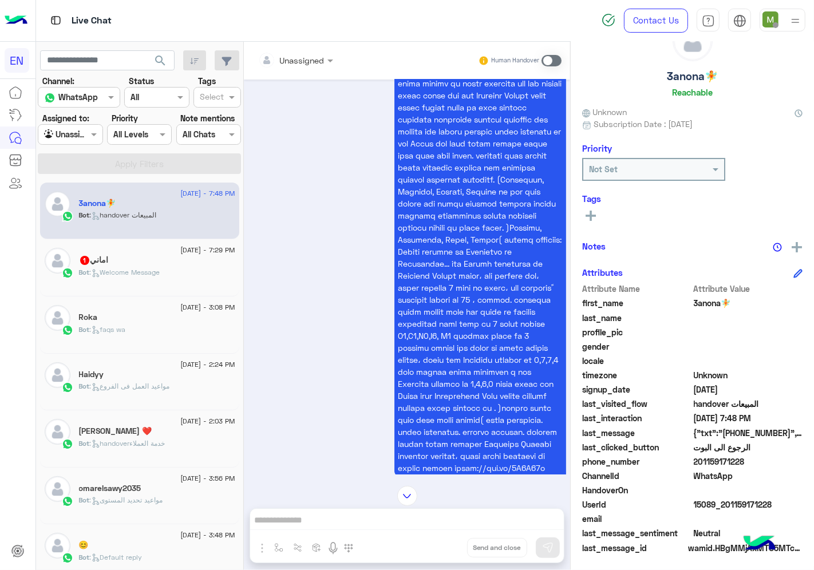
scroll to position [1061, 0]
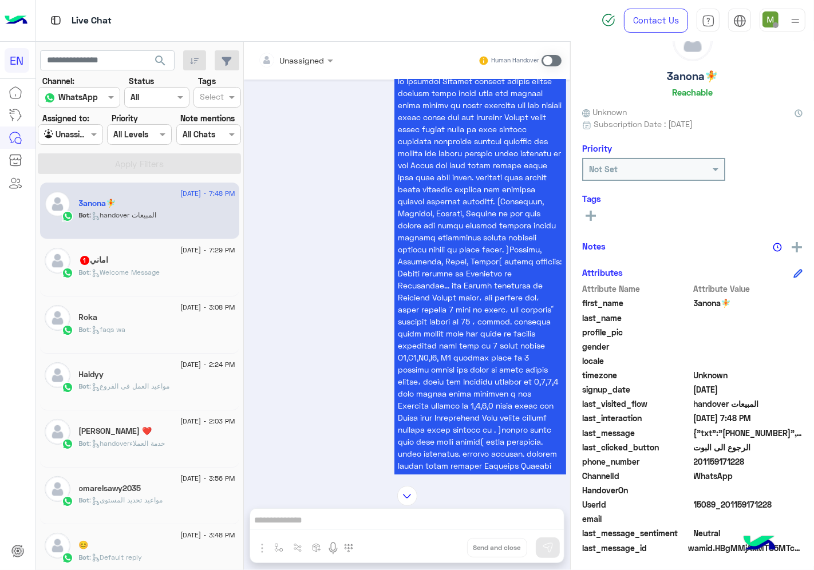
click at [310, 59] on div at bounding box center [295, 59] width 86 height 13
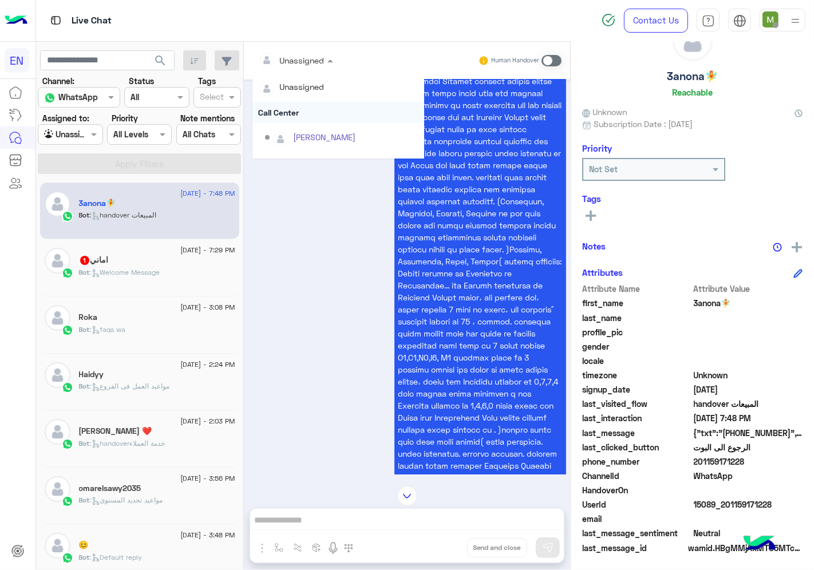
scroll to position [189, 0]
click at [292, 118] on div "Sales Team" at bounding box center [338, 119] width 172 height 21
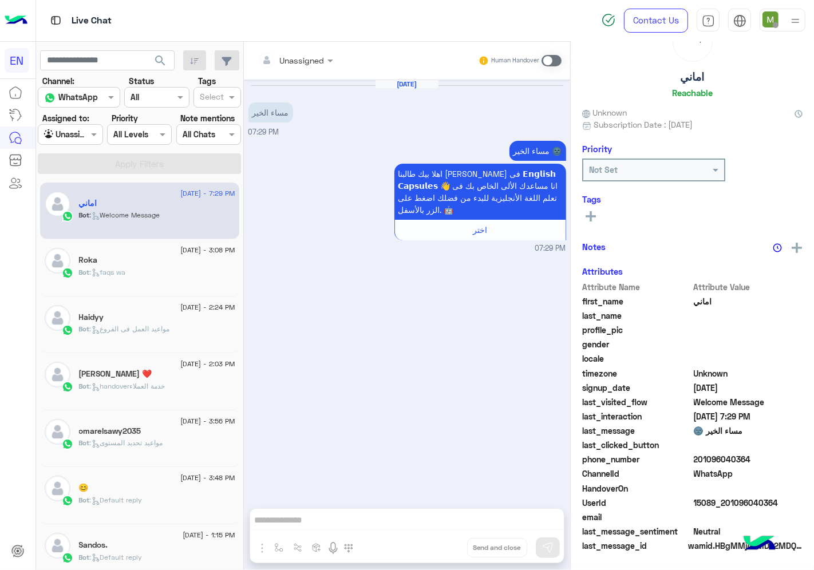
scroll to position [42, 0]
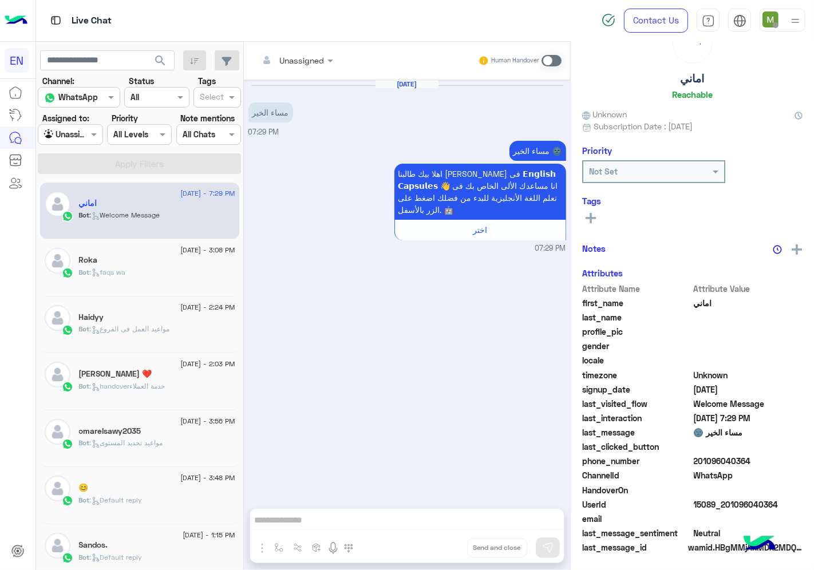
click at [307, 56] on div at bounding box center [295, 59] width 86 height 13
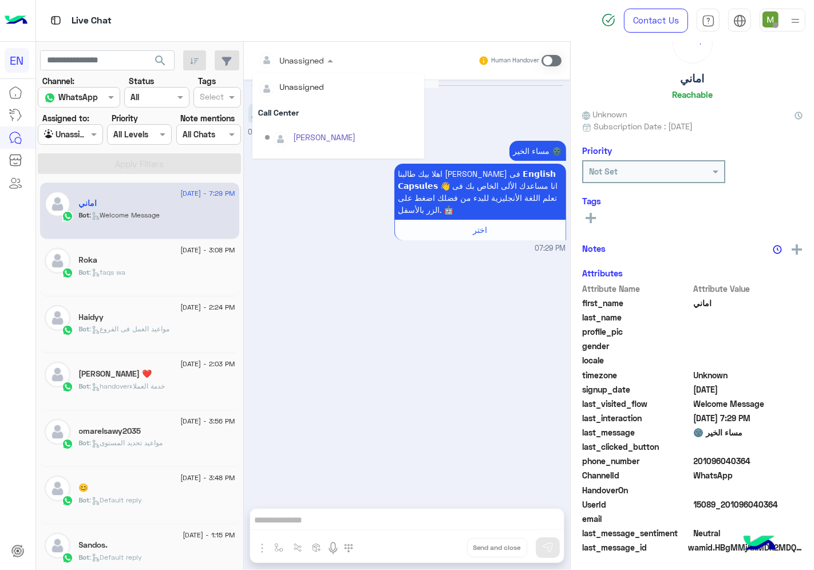
scroll to position [189, 0]
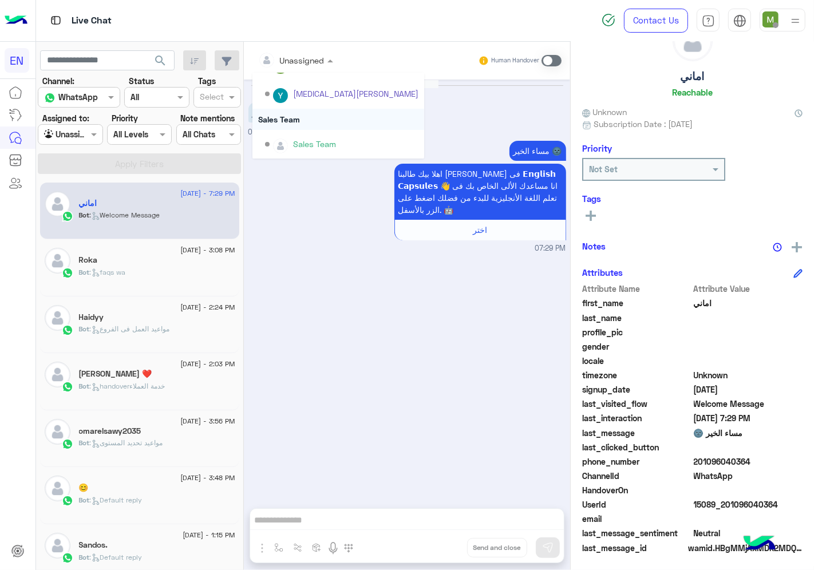
click at [284, 115] on div "Sales Team" at bounding box center [338, 119] width 172 height 21
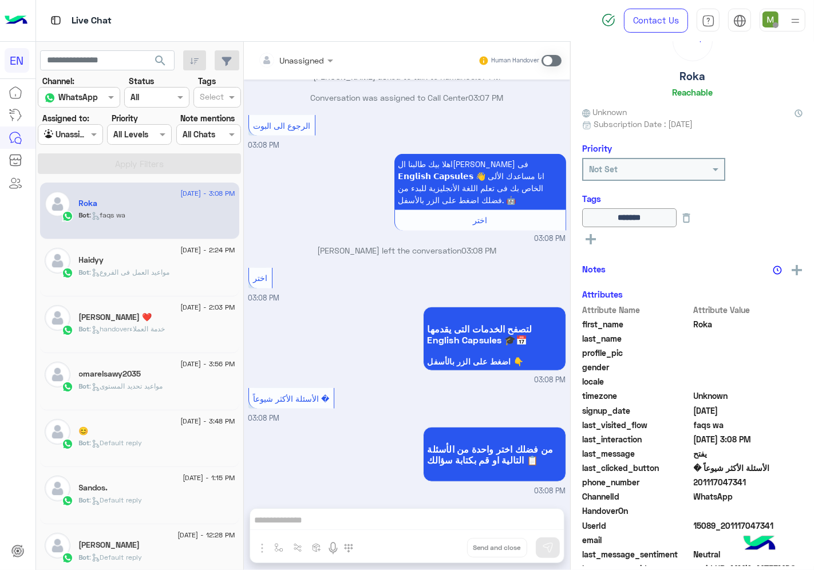
click at [79, 139] on div at bounding box center [70, 134] width 64 height 13
drag, startPoint x: 66, startPoint y: 223, endPoint x: 113, endPoint y: 164, distance: 75.0
click at [68, 222] on b "Your Team" at bounding box center [74, 223] width 39 height 10
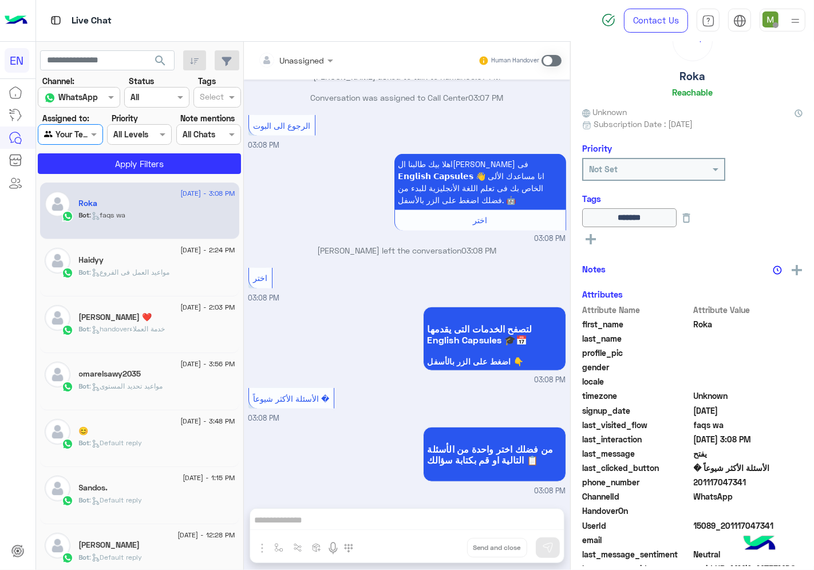
drag, startPoint x: 128, startPoint y: 151, endPoint x: 133, endPoint y: 147, distance: 6.5
click at [129, 151] on section "Channel: Channel WhatsApp Status Channel All Tags Select Assigned to: Agent Fil…" at bounding box center [140, 124] width 191 height 99
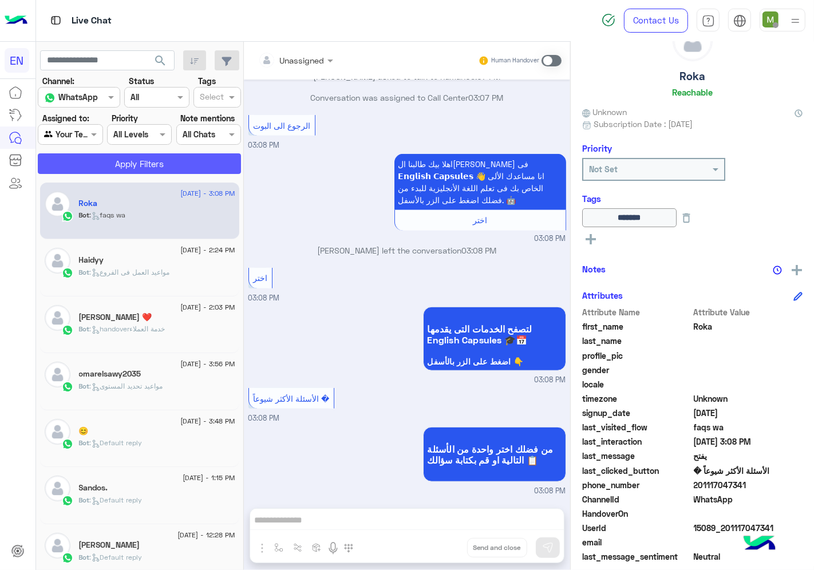
click at [135, 164] on button "Apply Filters" at bounding box center [139, 163] width 203 height 21
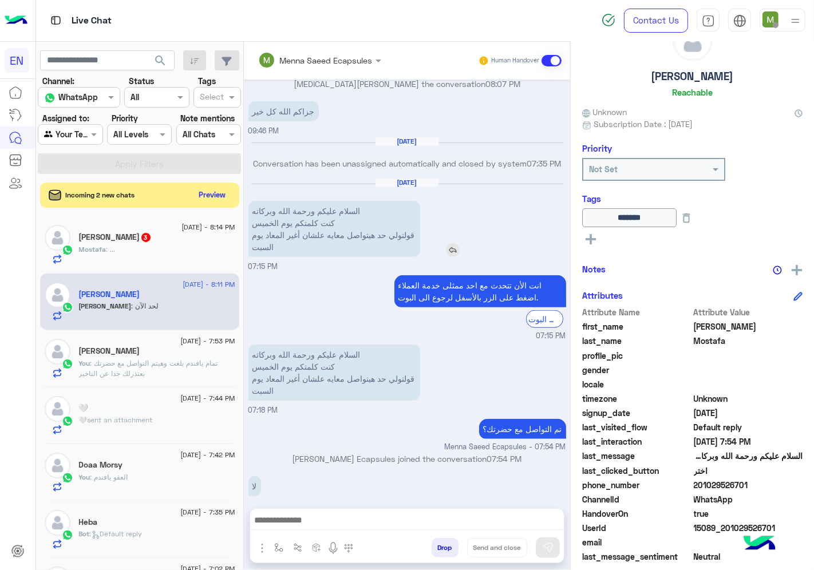
scroll to position [890, 0]
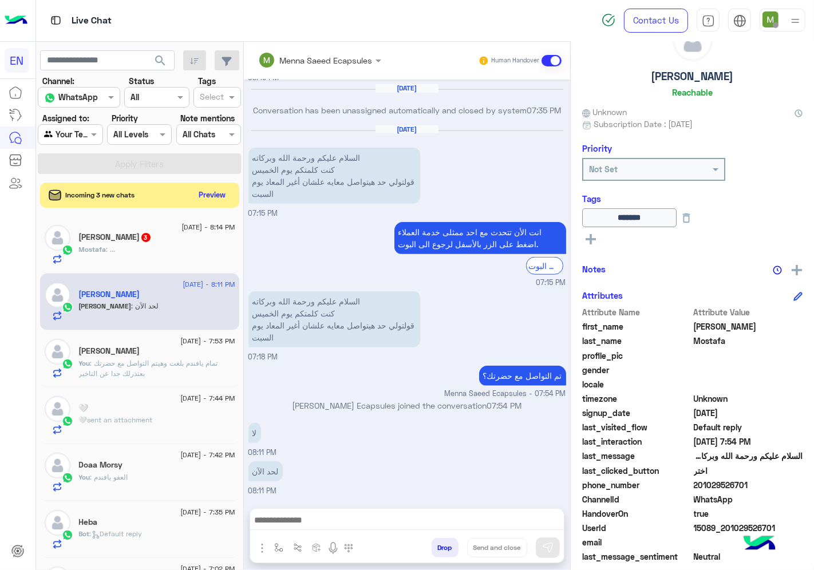
click at [746, 488] on span "201029526701" at bounding box center [748, 485] width 109 height 12
copy span "201029526701"
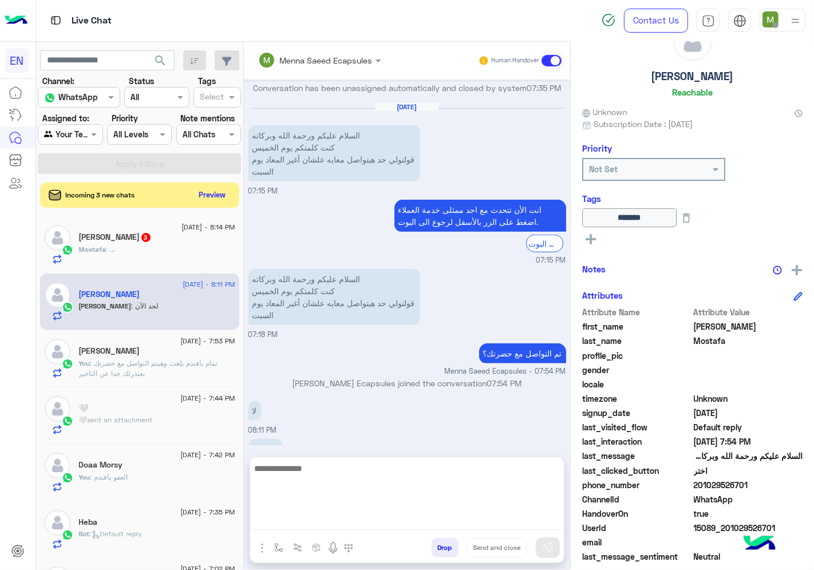
click at [444, 519] on textarea at bounding box center [407, 495] width 314 height 69
type textarea "**********"
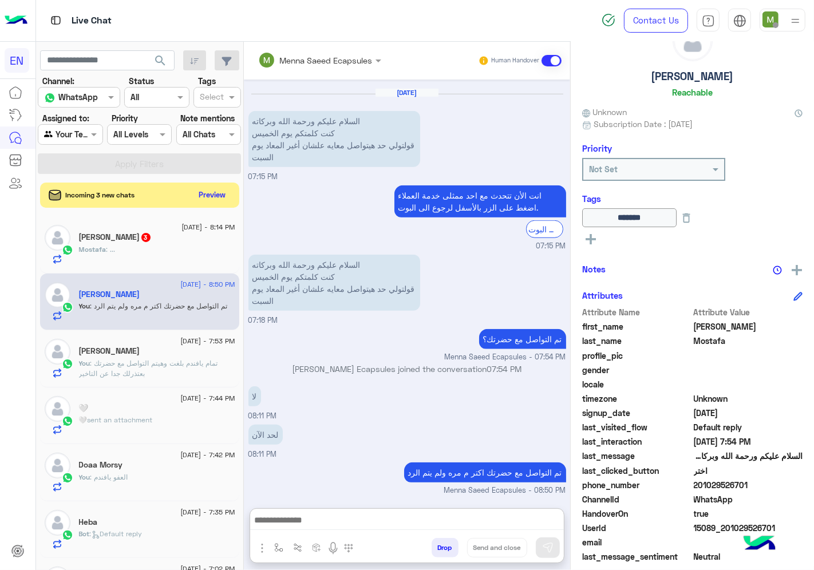
click at [182, 239] on div "[PERSON_NAME] 3" at bounding box center [157, 238] width 156 height 12
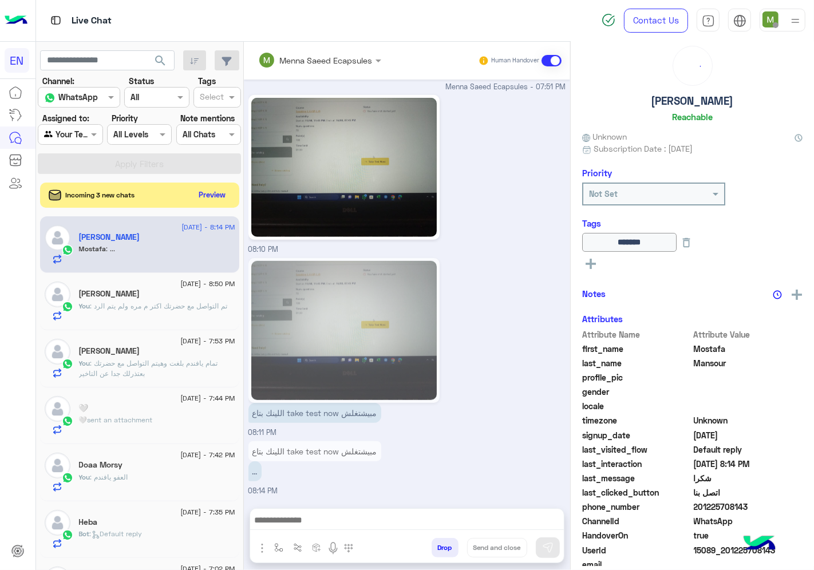
scroll to position [45, 0]
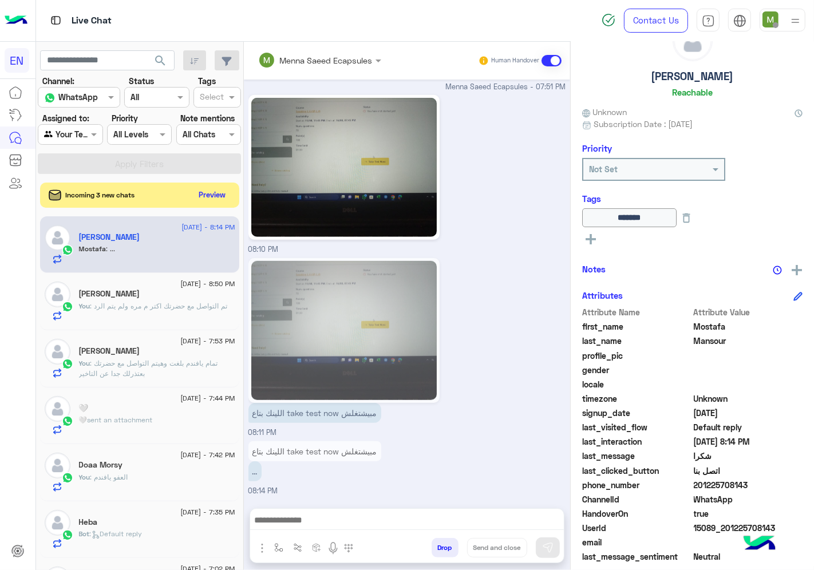
click at [746, 485] on span "201225708143" at bounding box center [748, 485] width 109 height 12
copy span "201225708143"
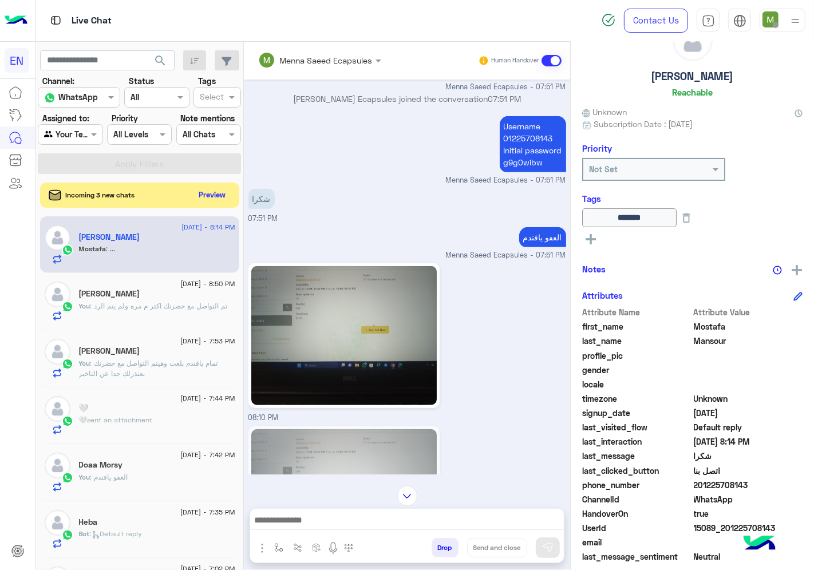
scroll to position [759, 0]
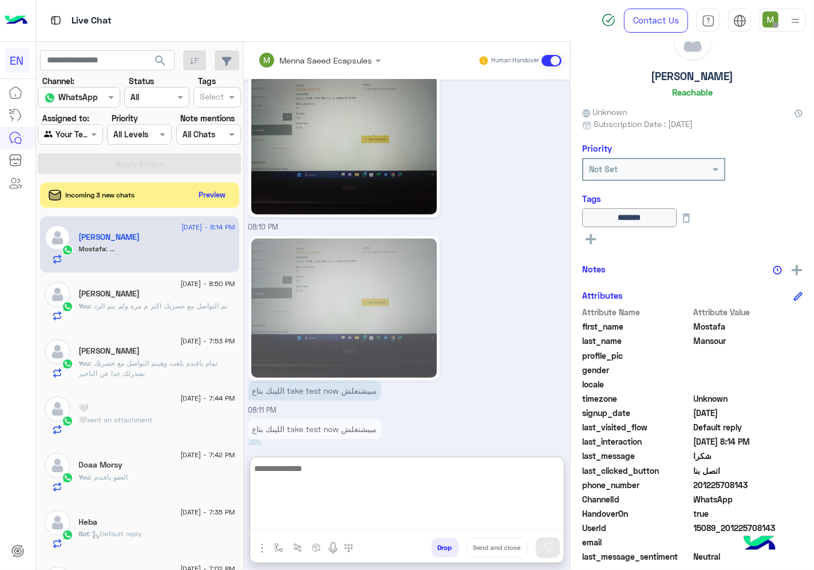
paste textarea "**********"
type textarea "**********"
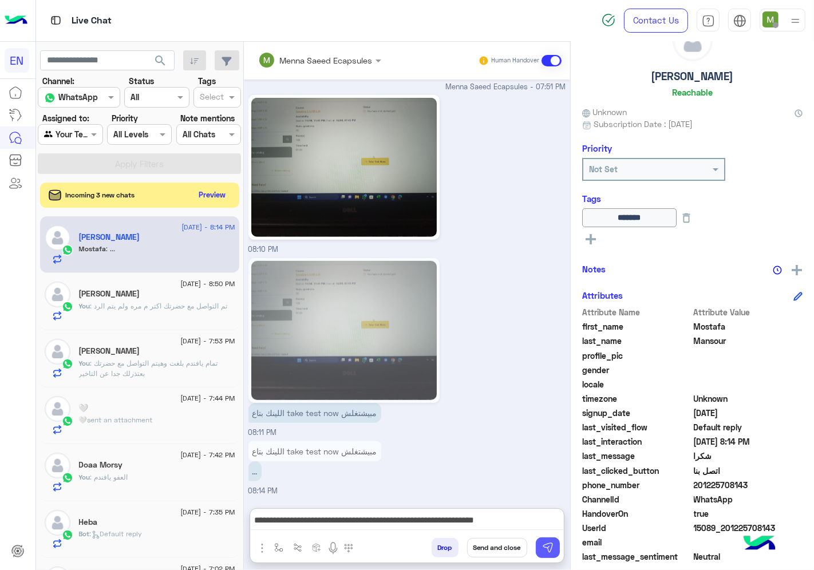
click at [553, 544] on img at bounding box center [547, 547] width 11 height 11
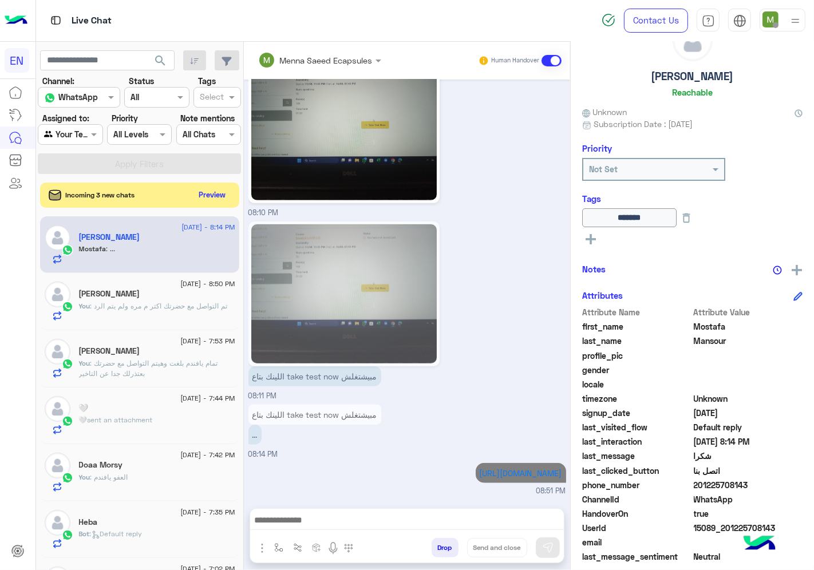
scroll to position [809, 0]
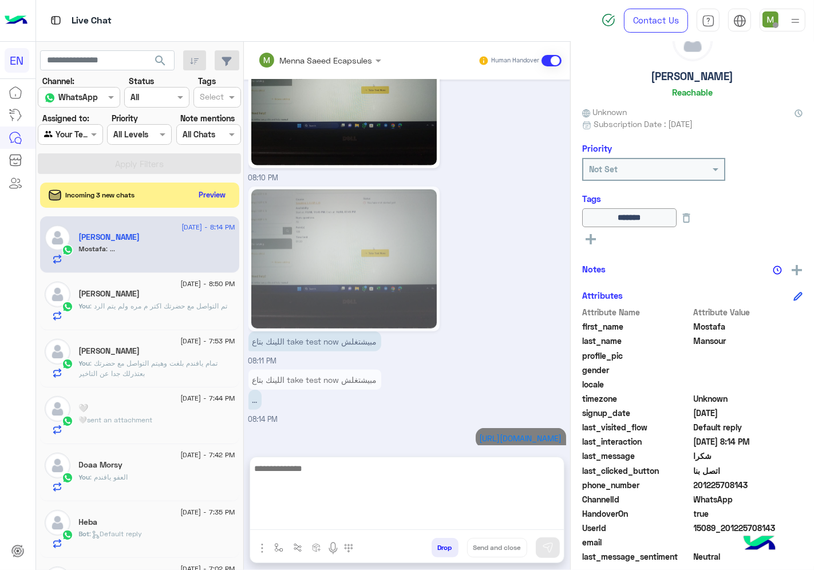
click at [473, 528] on textarea at bounding box center [407, 495] width 314 height 69
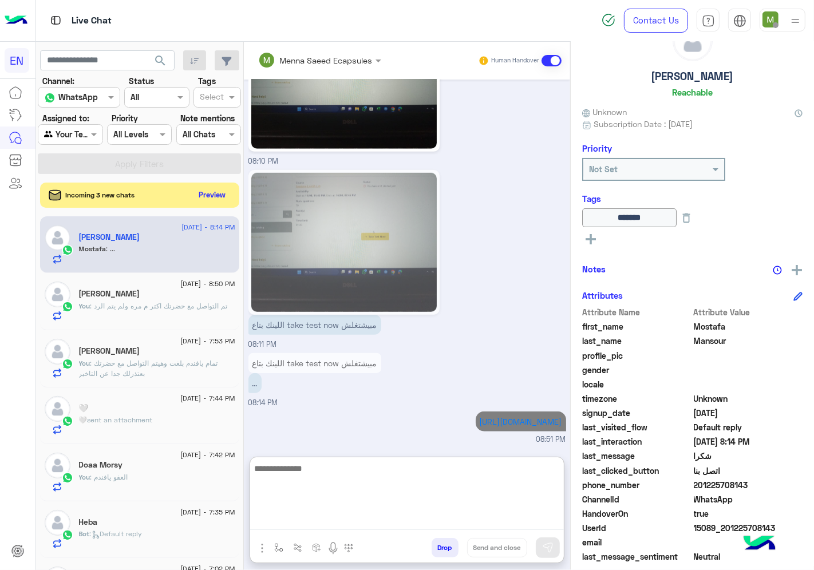
scroll to position [860, 0]
type textarea "**********"
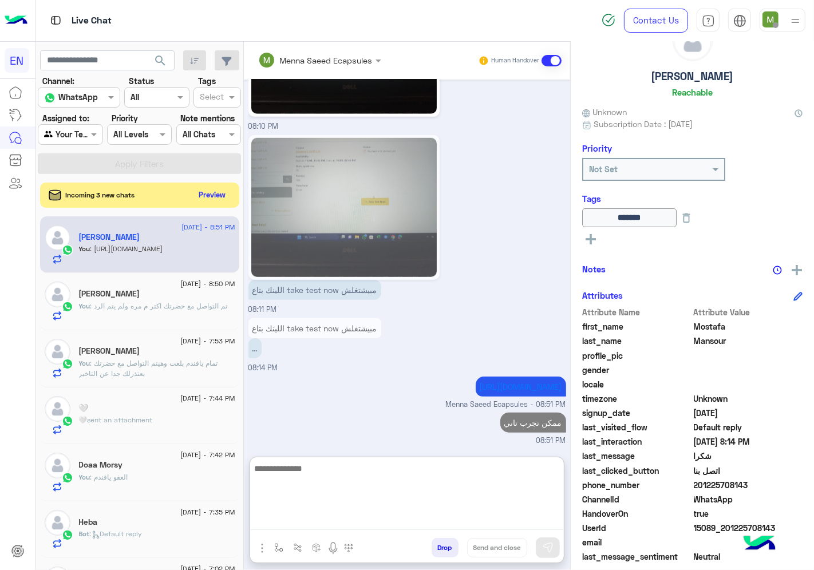
scroll to position [896, 0]
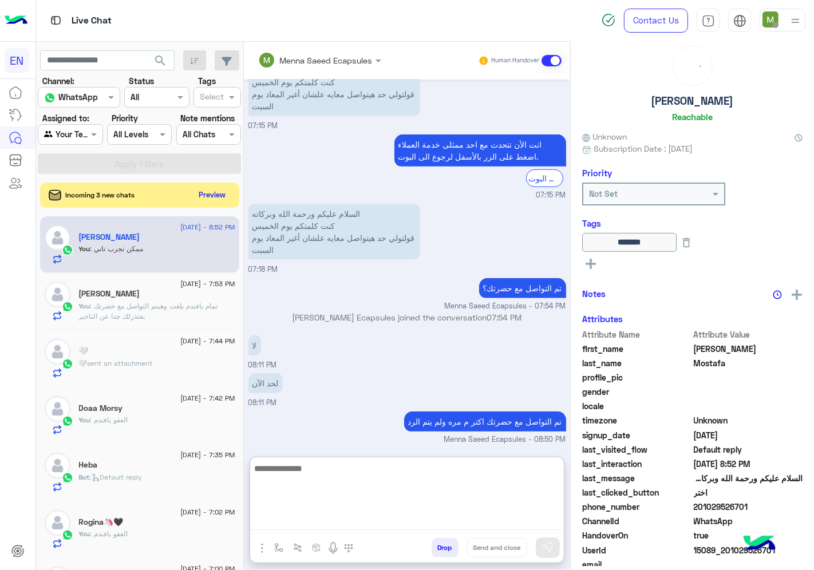
scroll to position [45, 0]
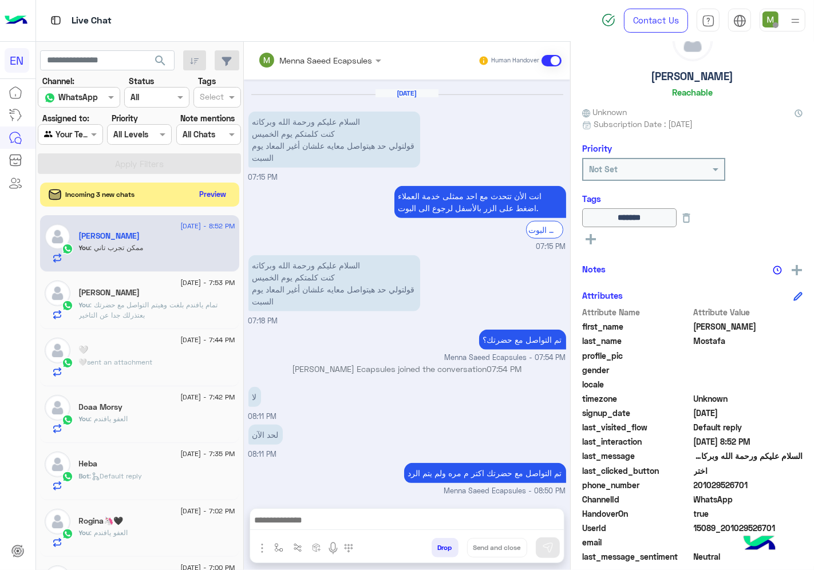
click at [231, 199] on button "Preview" at bounding box center [212, 194] width 35 height 15
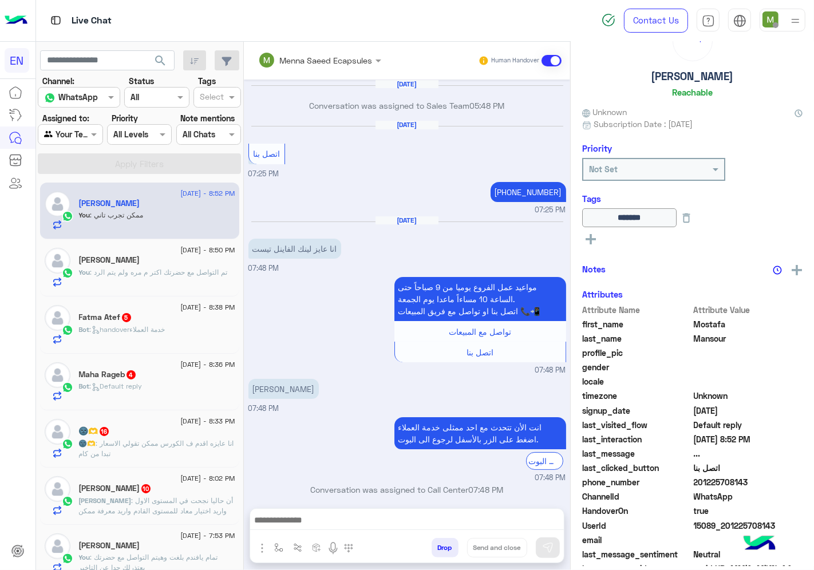
scroll to position [770, 0]
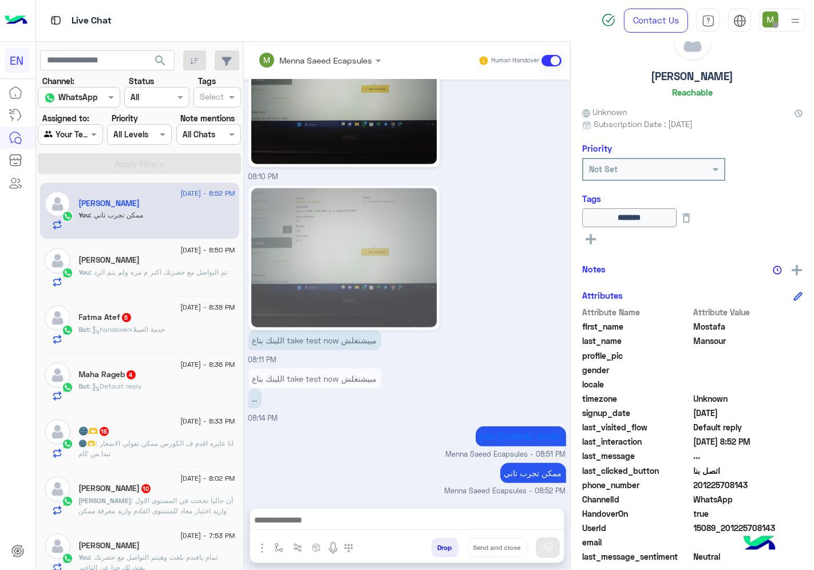
click at [156, 330] on span ": handoverخدمة العملاء" at bounding box center [128, 329] width 76 height 9
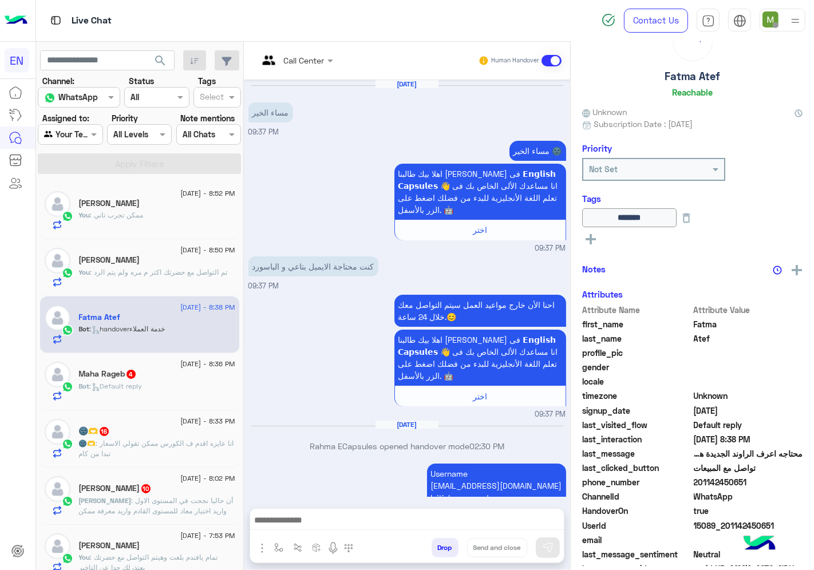
scroll to position [788, 0]
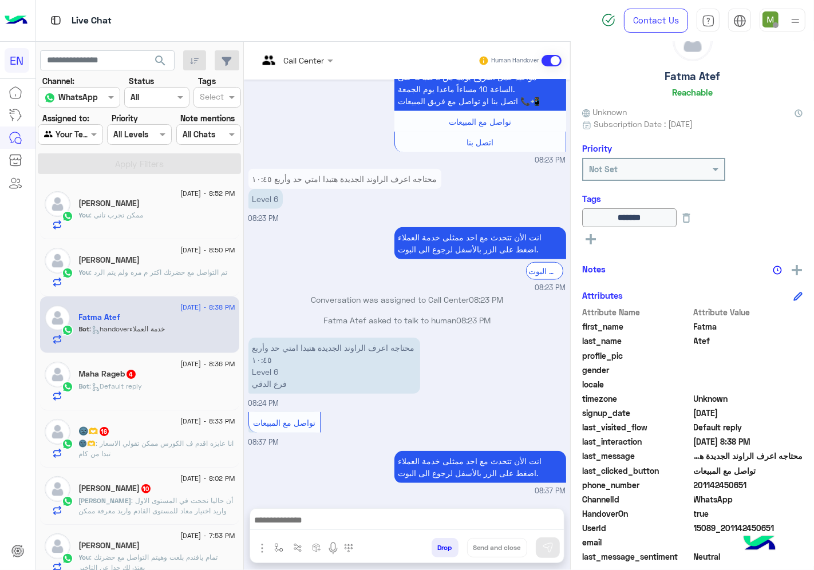
click at [336, 271] on div "انت الأن تتحدث مع [DATE] ممثلى خدمة العملاء اضغط على الزر بالأسفل لرجوع الى الب…" at bounding box center [407, 258] width 318 height 69
click at [168, 500] on span ": أن حاليا نجحت في المستوى الاول واريد اختيار معاد للمستوى القادم واريد معرفة م…" at bounding box center [156, 521] width 155 height 50
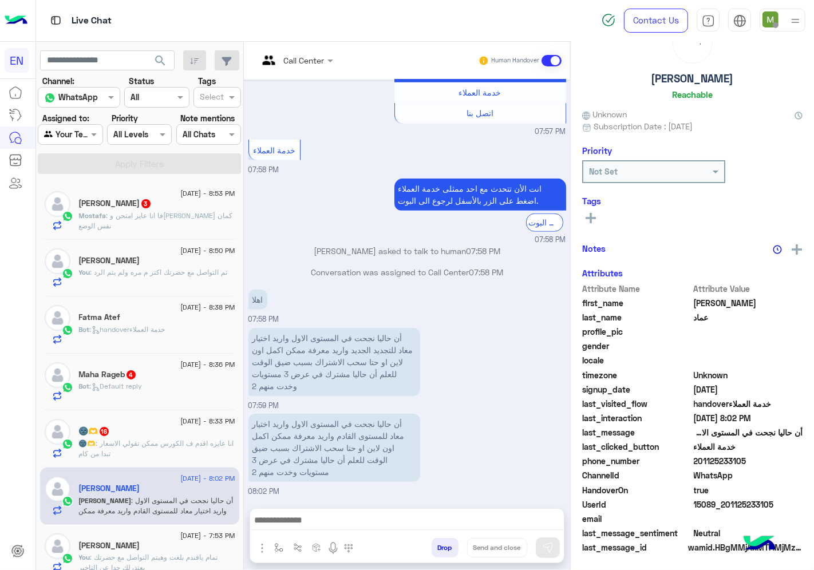
scroll to position [45, 0]
click at [765, 461] on span "201125233105" at bounding box center [748, 462] width 109 height 12
copy span "201125233105"
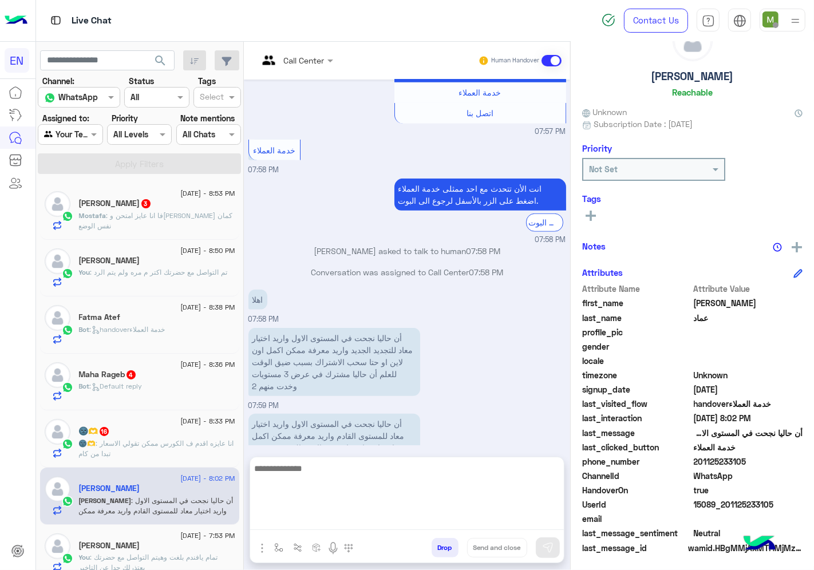
click at [498, 515] on textarea at bounding box center [407, 495] width 314 height 69
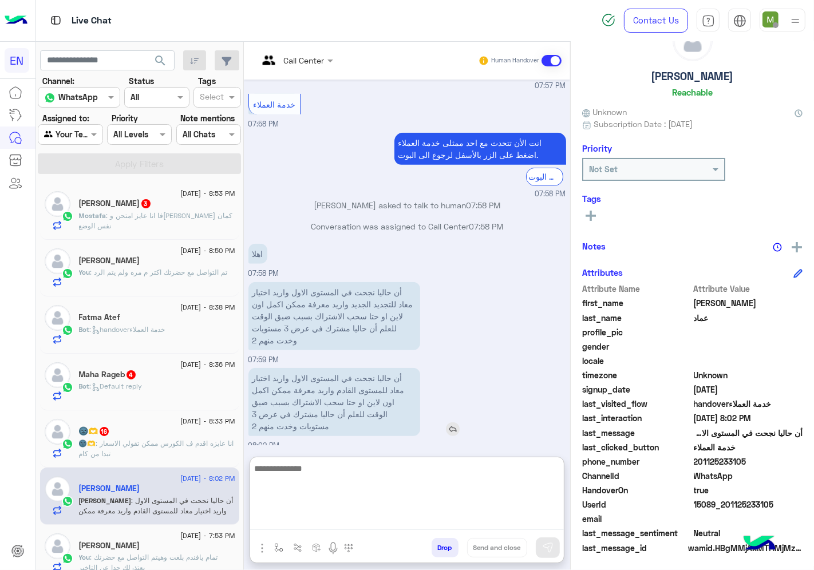
scroll to position [817, 0]
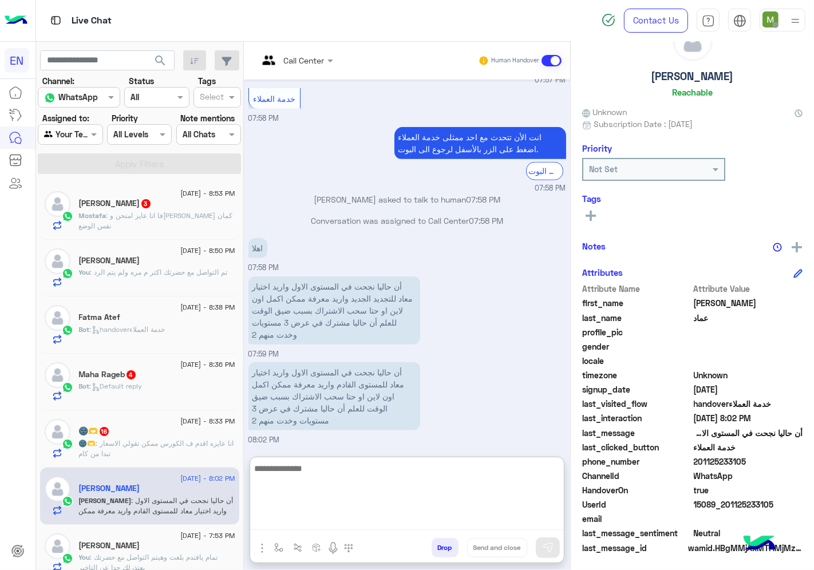
paste textarea "**********"
type textarea "**********"
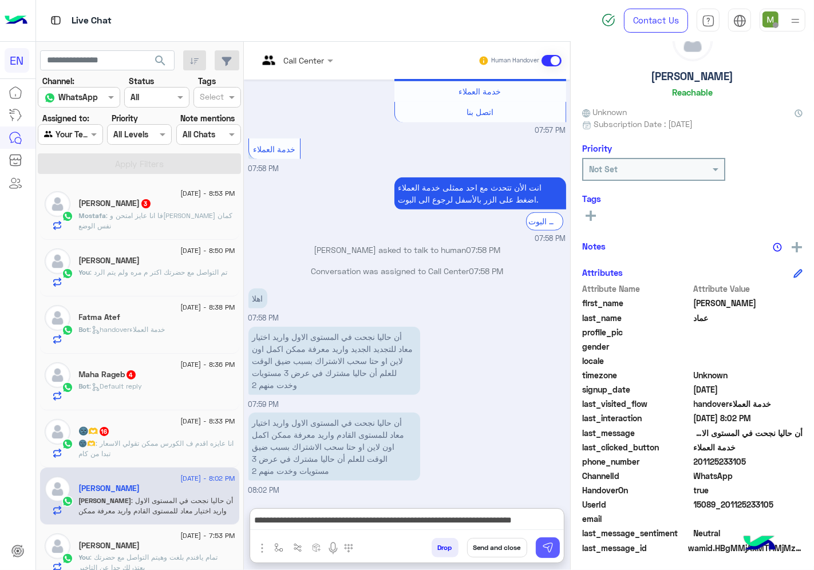
click at [553, 543] on img at bounding box center [547, 547] width 11 height 11
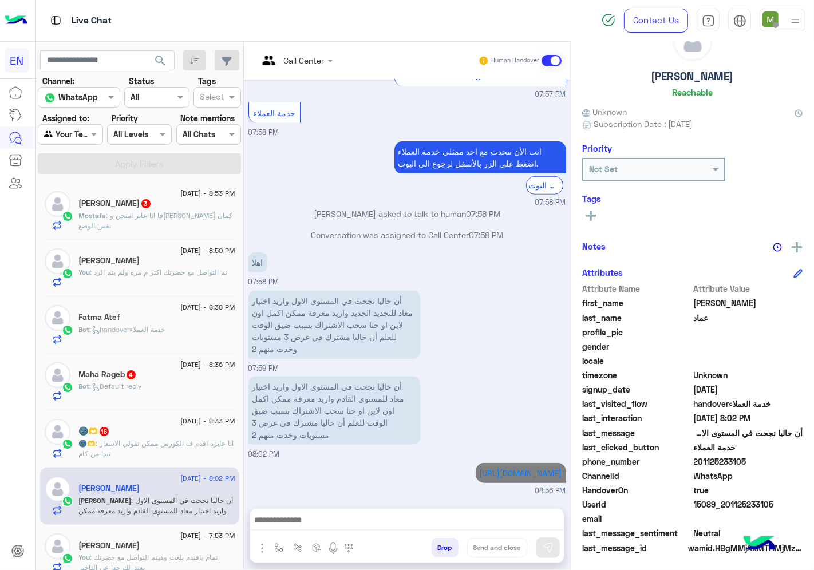
click at [564, 508] on div "Drop Send and close" at bounding box center [407, 535] width 315 height 55
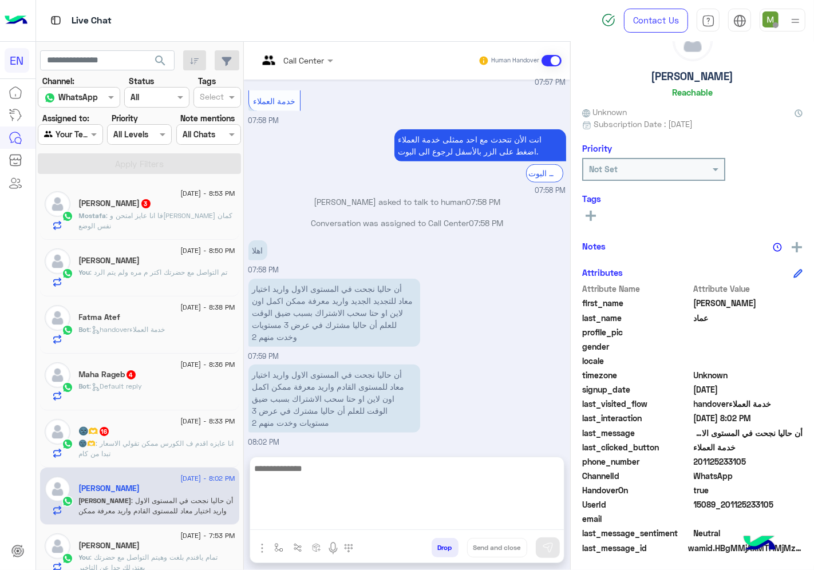
click at [564, 514] on textarea at bounding box center [407, 495] width 314 height 69
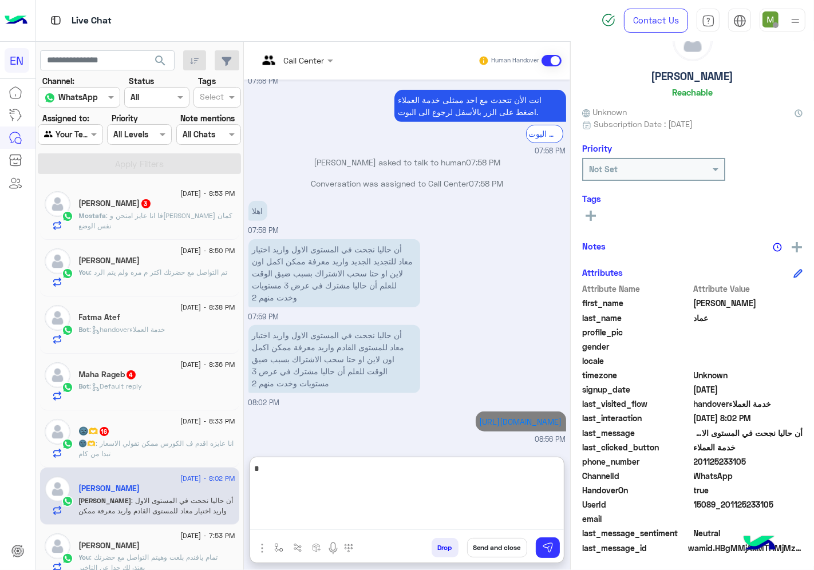
scroll to position [886, 0]
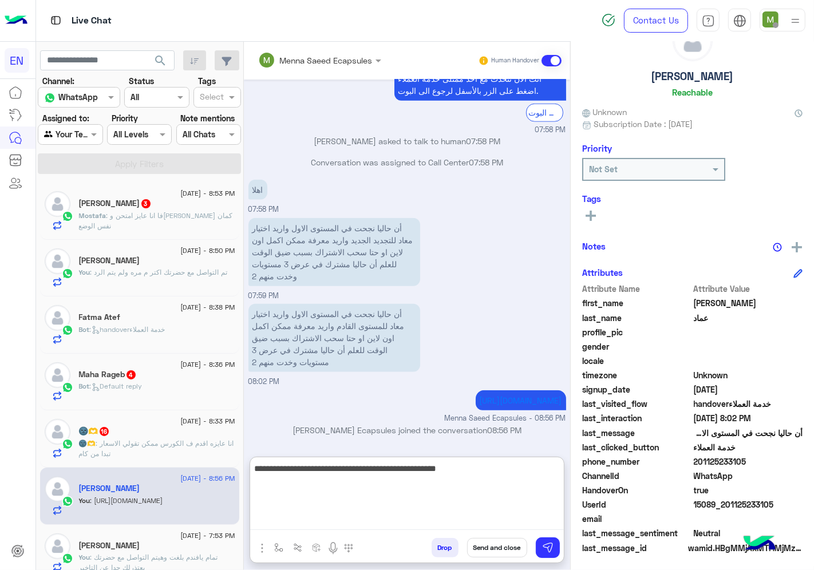
type textarea "**********"
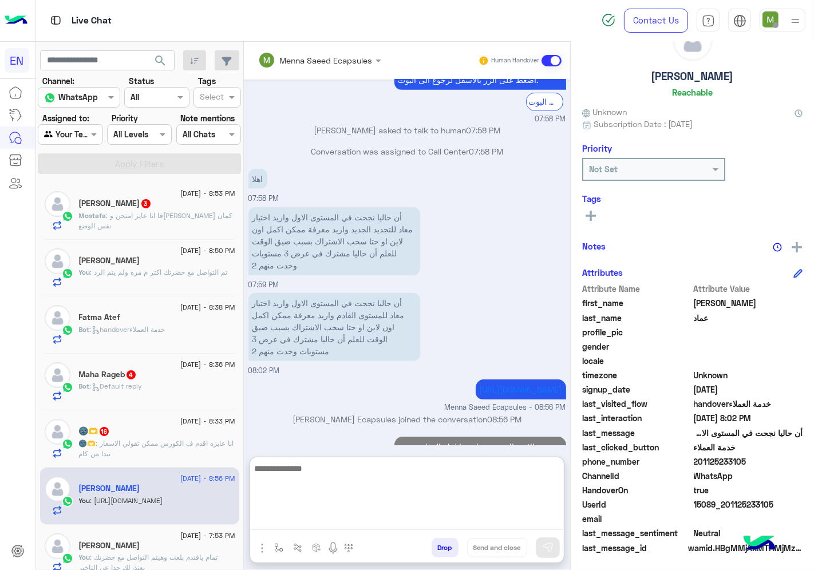
scroll to position [935, 0]
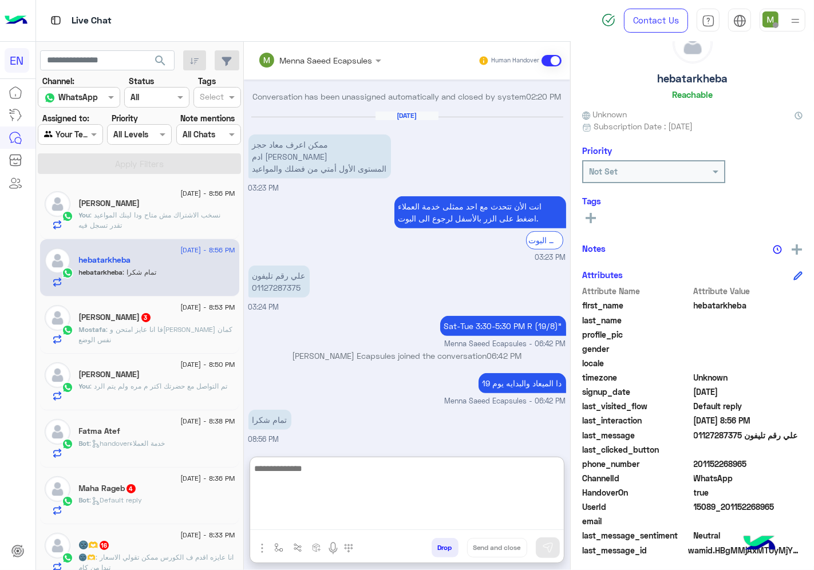
scroll to position [45, 0]
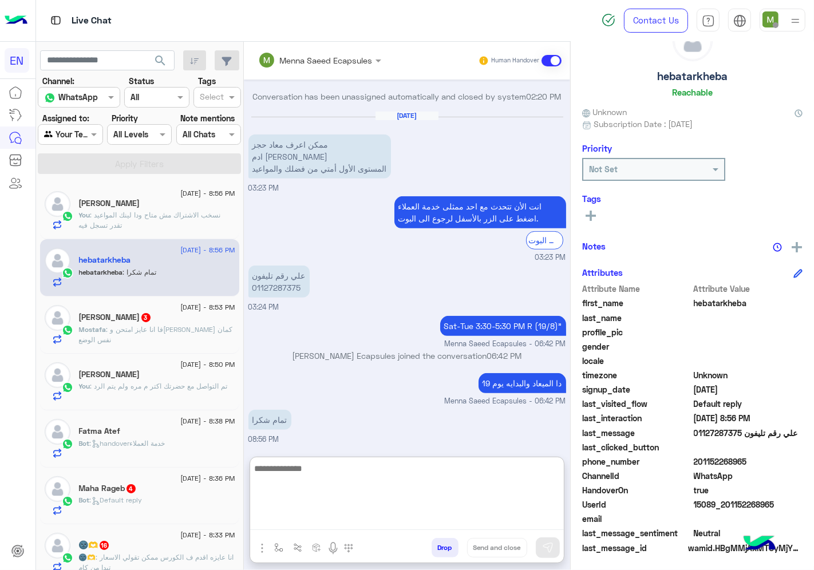
click at [412, 483] on textarea at bounding box center [407, 495] width 314 height 69
type textarea "**********"
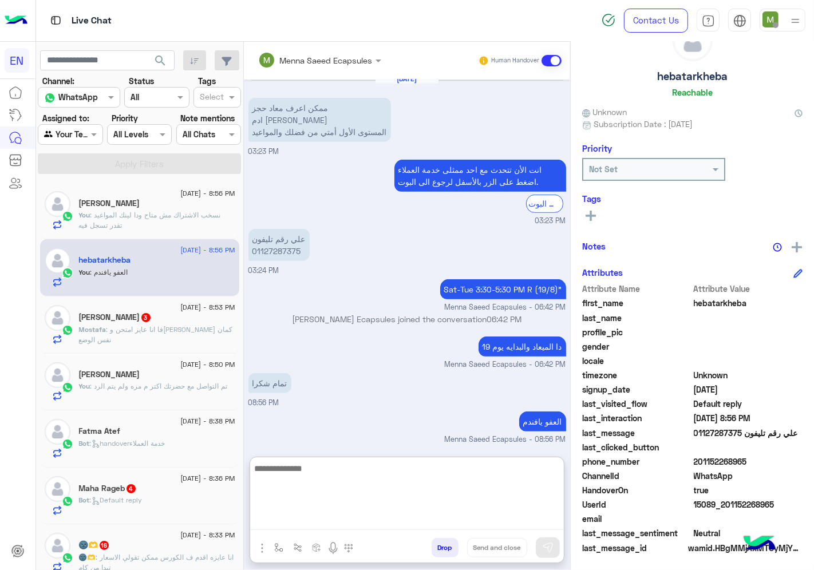
scroll to position [64, 0]
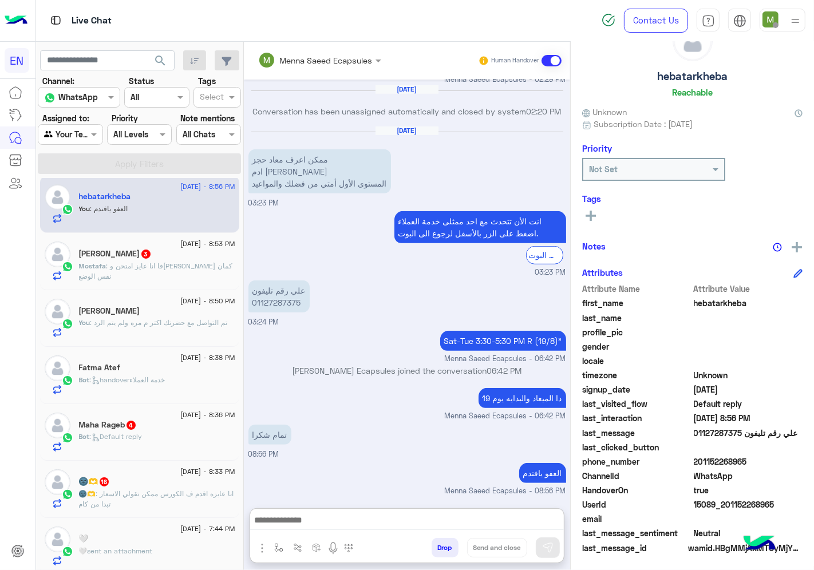
click at [167, 500] on p "🌚🫶 : انا عايزه اقدم ف الكورس ممكن تقولي الاسعار تبدا من كام" at bounding box center [157, 499] width 156 height 21
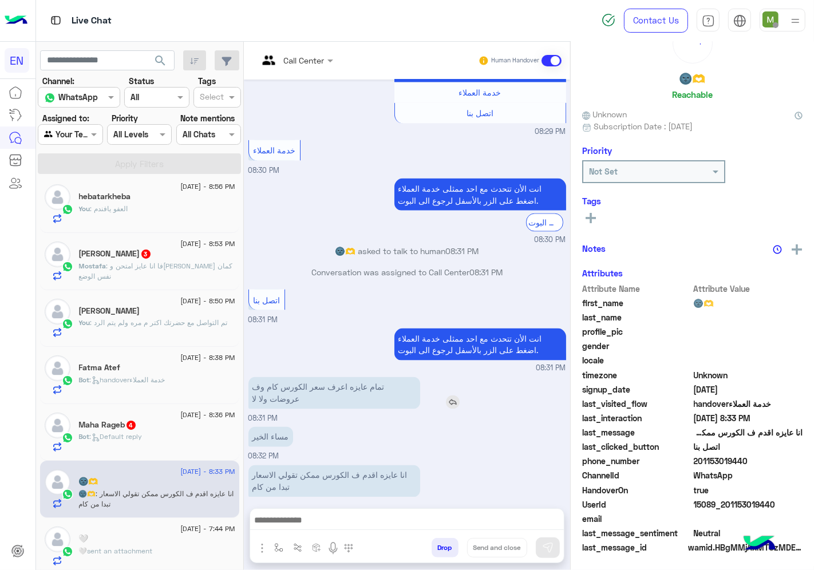
scroll to position [45, 0]
click at [304, 58] on input "text" at bounding box center [281, 60] width 46 height 12
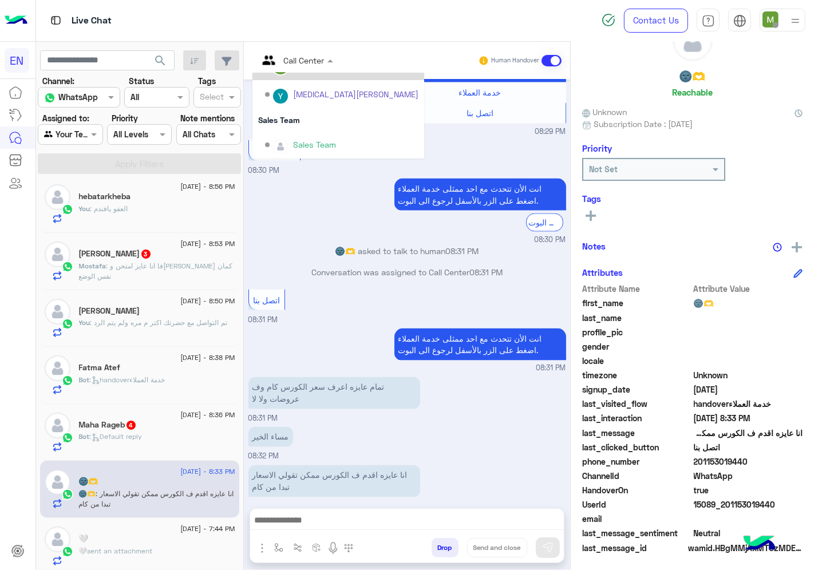
scroll to position [189, 0]
click at [327, 117] on div "Sales Team" at bounding box center [338, 119] width 172 height 21
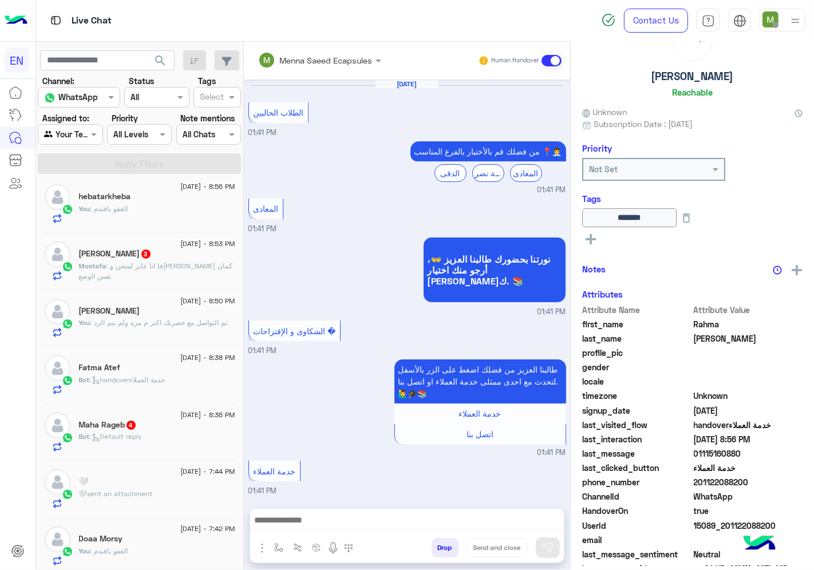
scroll to position [493, 0]
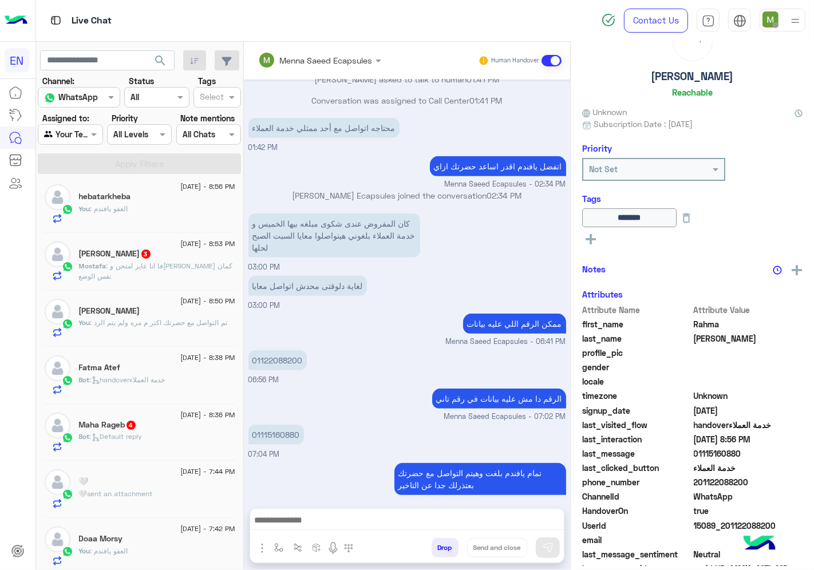
click at [179, 428] on div "Maha Rageb 4" at bounding box center [157, 426] width 156 height 12
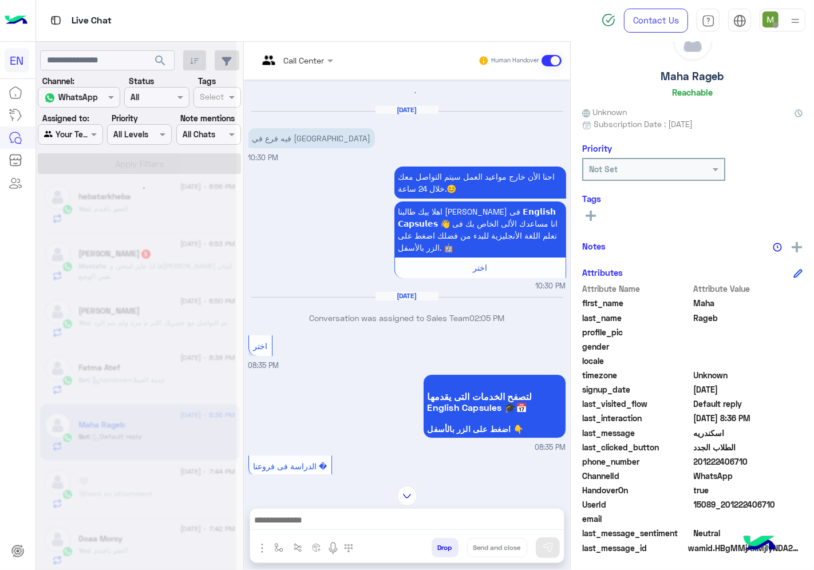
click at [304, 54] on input "text" at bounding box center [281, 60] width 46 height 12
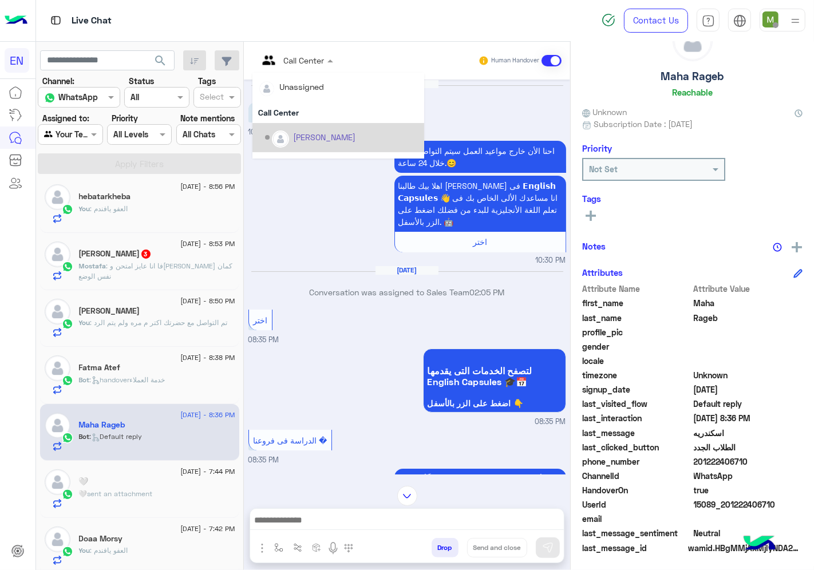
scroll to position [189, 0]
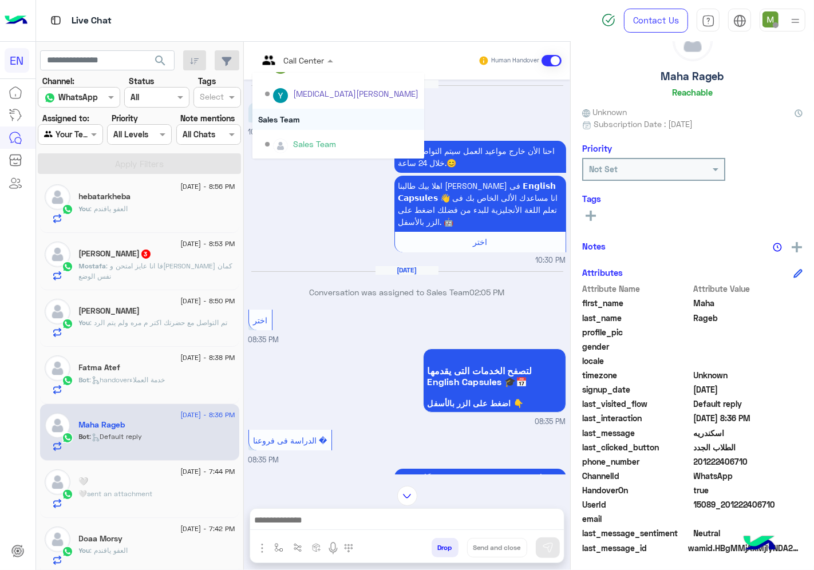
click at [324, 115] on div "Sales Team" at bounding box center [338, 119] width 172 height 21
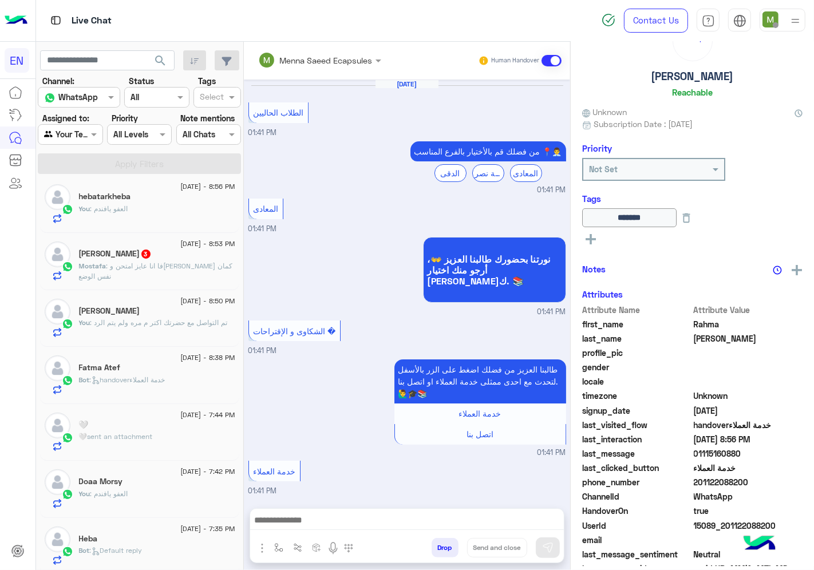
scroll to position [493, 0]
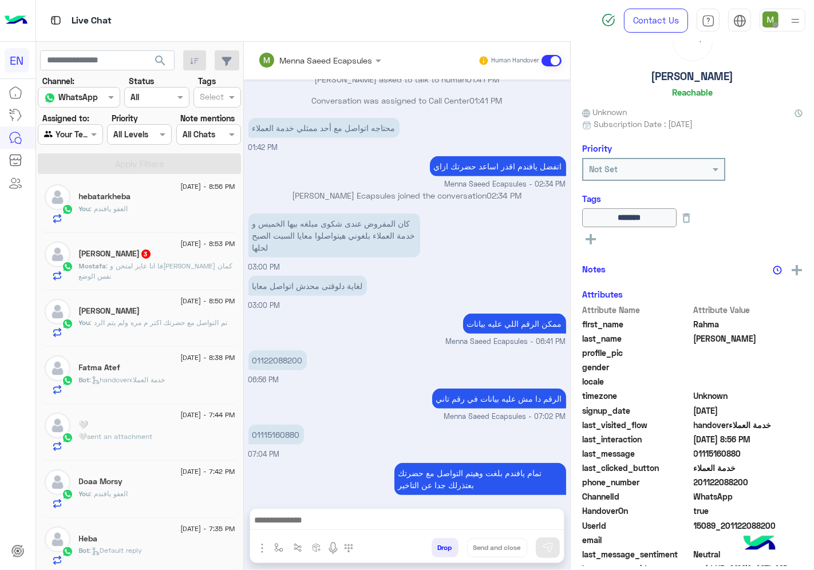
click at [157, 371] on div "Fatma Atef" at bounding box center [157, 369] width 156 height 12
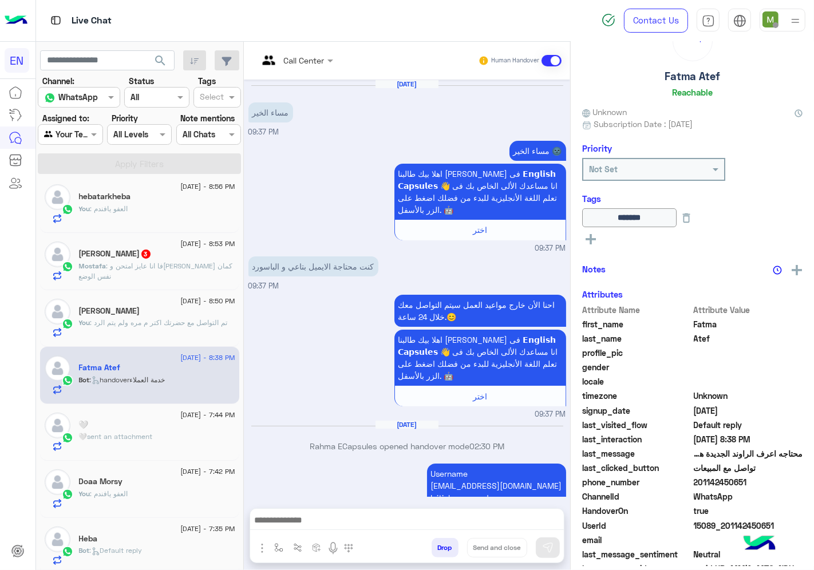
scroll to position [788, 0]
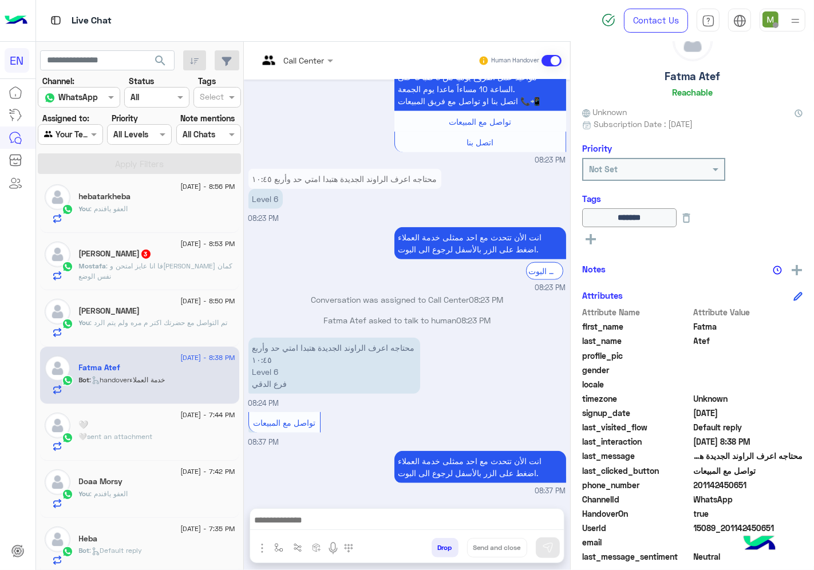
click at [752, 481] on span "201142450651" at bounding box center [748, 485] width 109 height 12
copy span "201142450651"
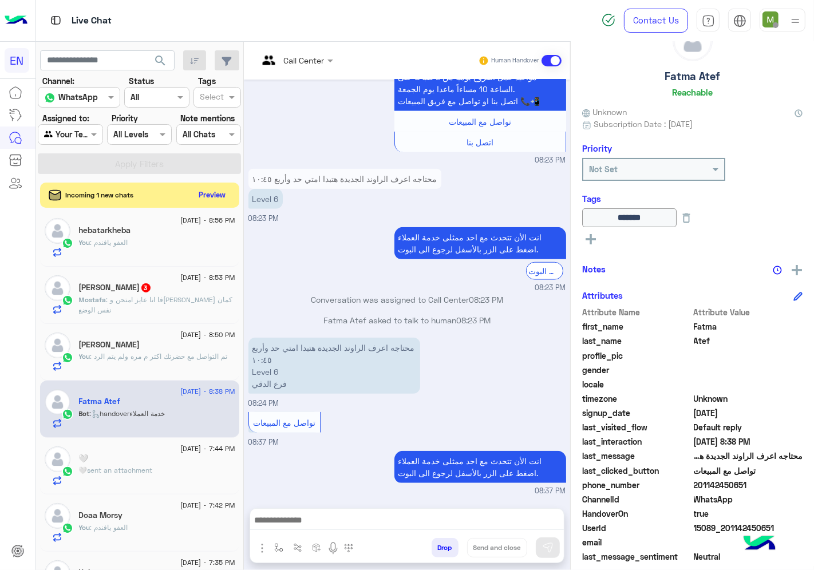
click at [186, 293] on div "[PERSON_NAME] 3" at bounding box center [157, 289] width 156 height 12
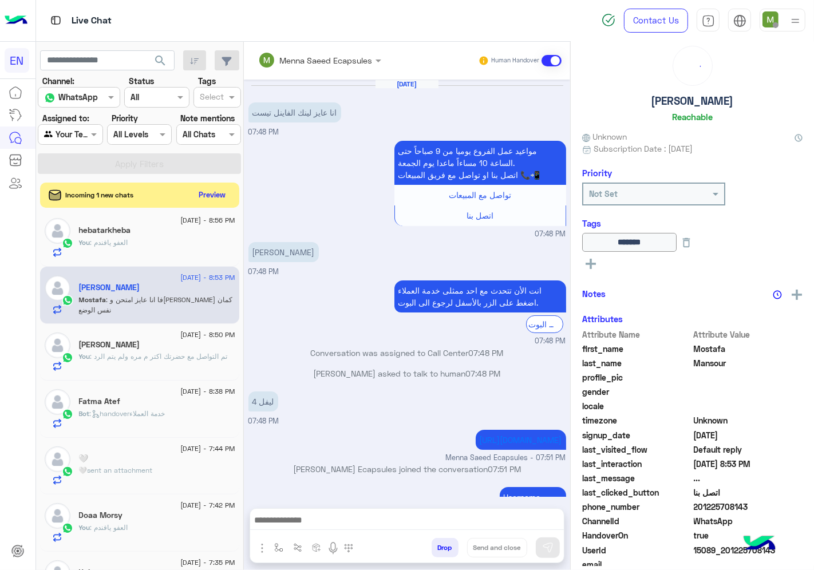
scroll to position [45, 0]
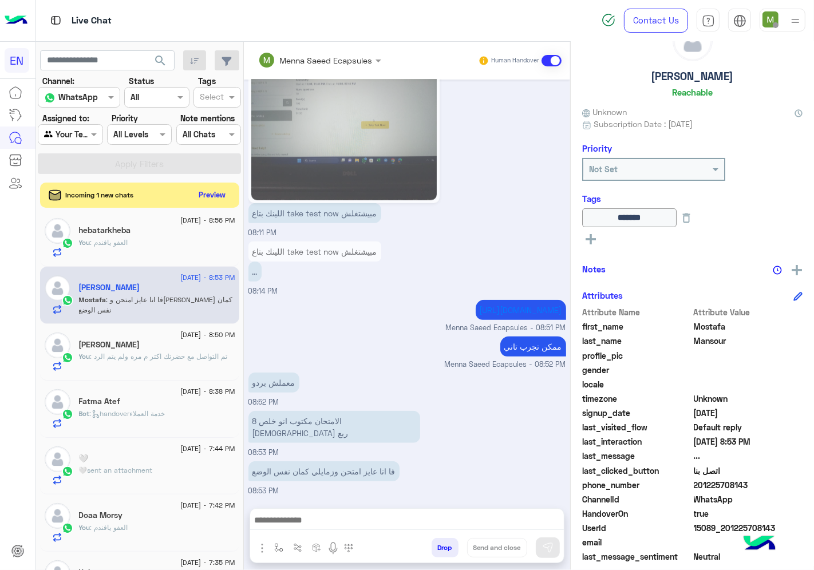
click at [753, 481] on span "201225708143" at bounding box center [748, 485] width 109 height 12
copy span "201225708143"
click at [231, 193] on button "Preview" at bounding box center [212, 194] width 35 height 15
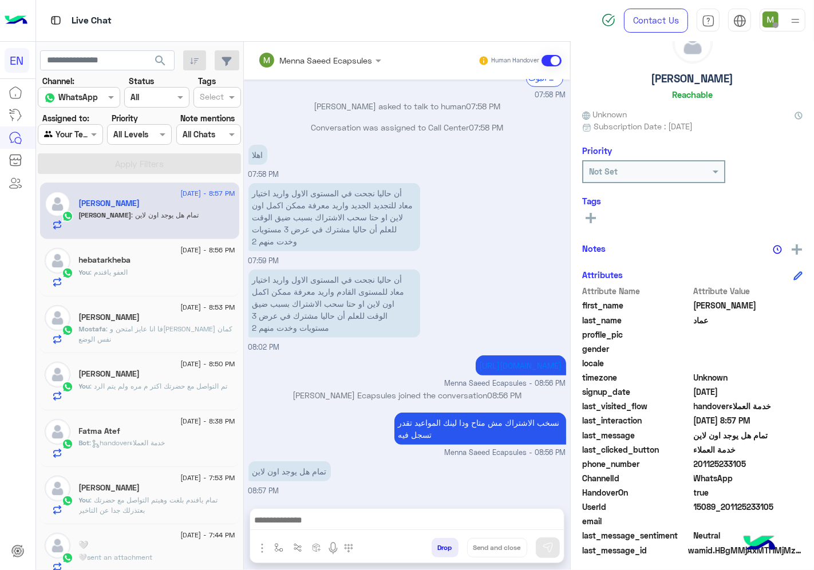
scroll to position [45, 0]
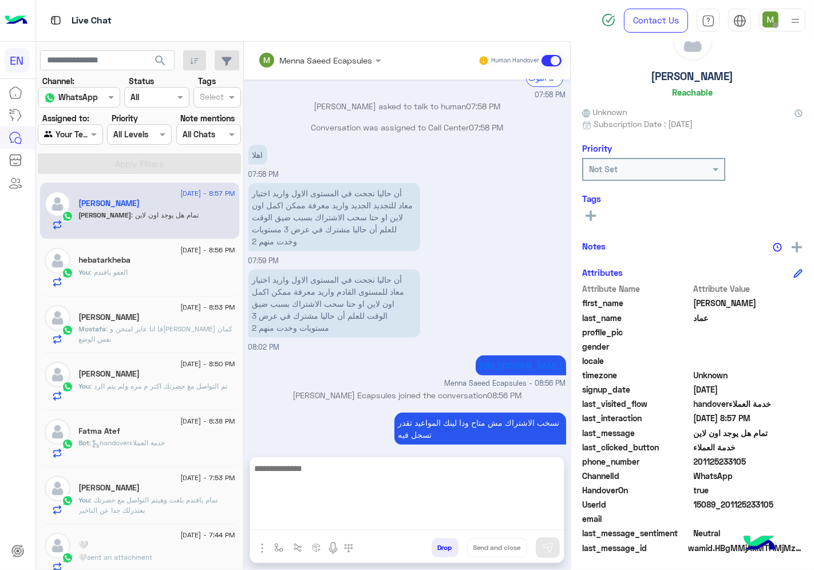
click at [482, 521] on textarea at bounding box center [407, 495] width 314 height 69
type textarea "**********"
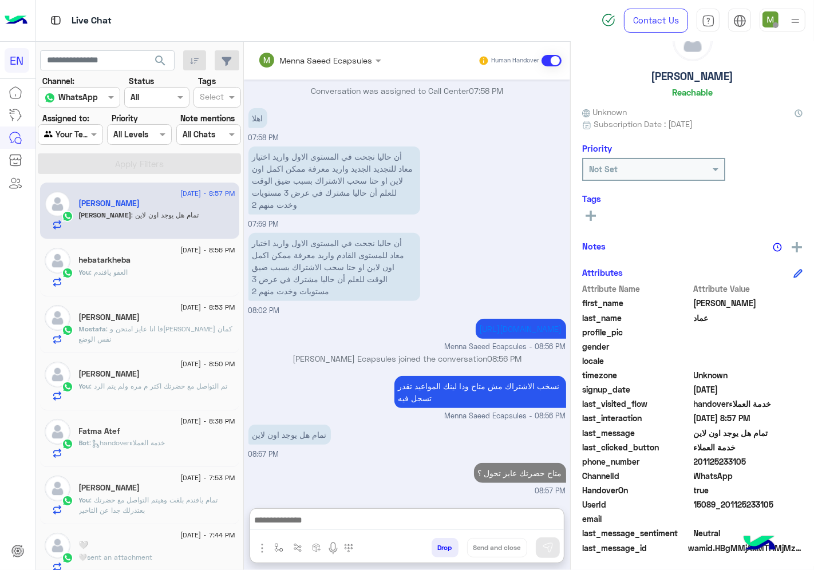
click at [161, 334] on p "Mostafa : فا انا عايز امتحن و[PERSON_NAME] كمان نفس الوضع" at bounding box center [157, 334] width 156 height 21
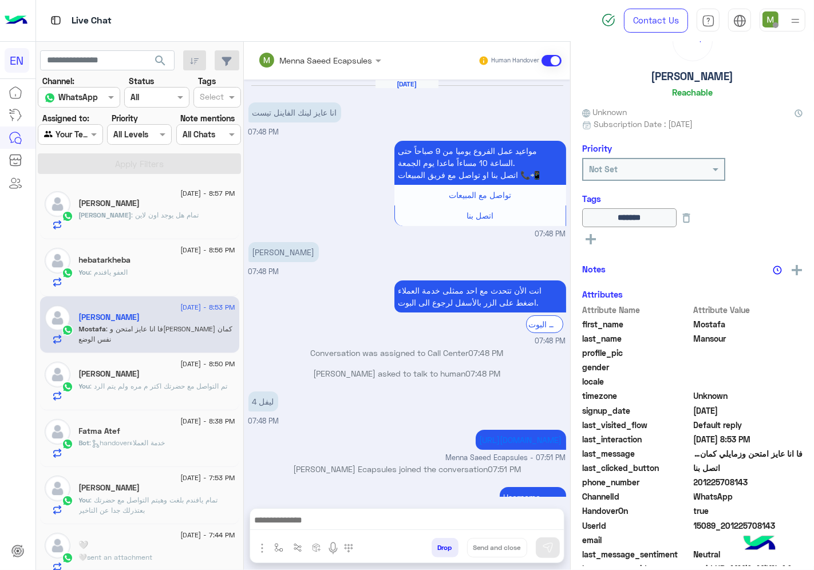
scroll to position [748, 0]
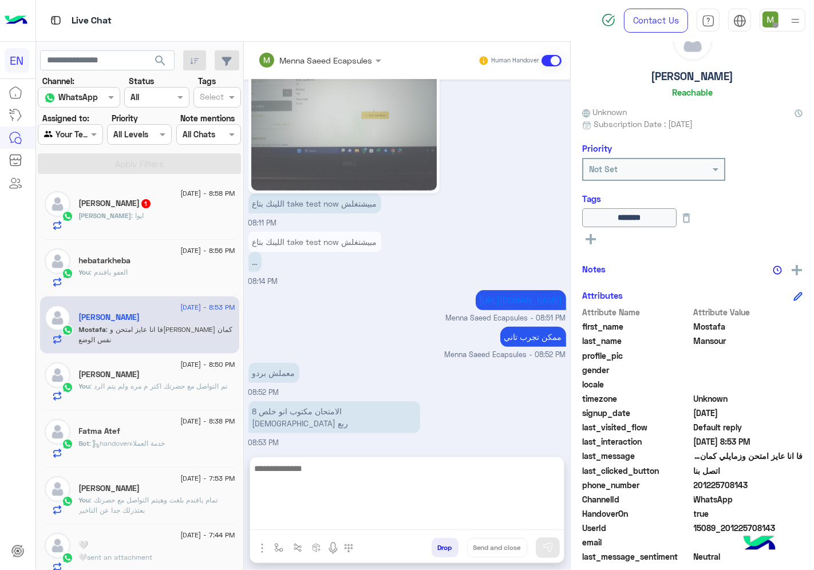
click at [478, 514] on textarea at bounding box center [407, 495] width 314 height 69
type textarea "**********"
